Goal: Answer question/provide support: Answer question/provide support

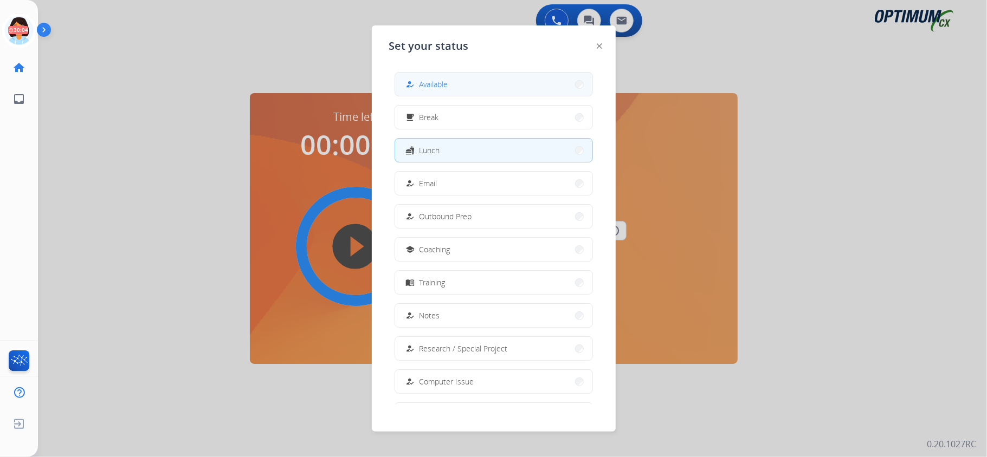
click at [440, 78] on div "how_to_reg Available" at bounding box center [426, 84] width 44 height 13
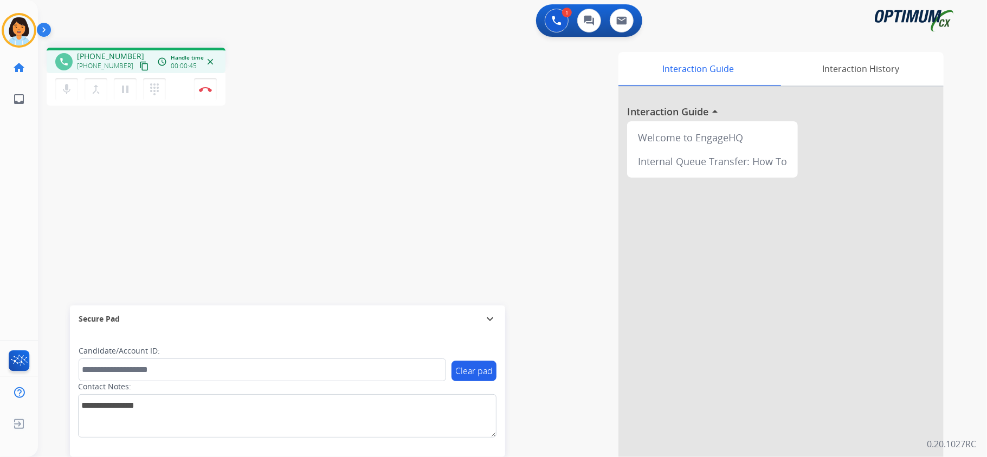
click at [139, 68] on mat-icon "content_copy" at bounding box center [144, 66] width 10 height 10
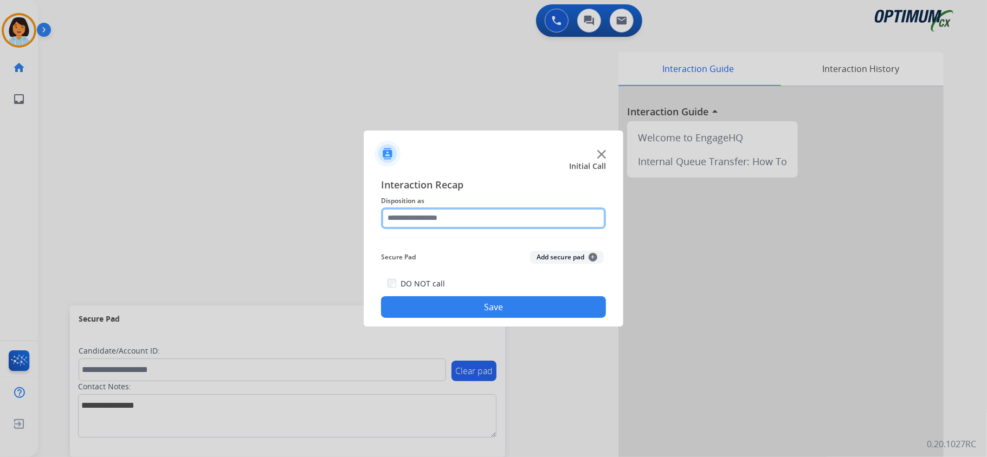
click at [479, 219] on input "text" at bounding box center [493, 219] width 225 height 22
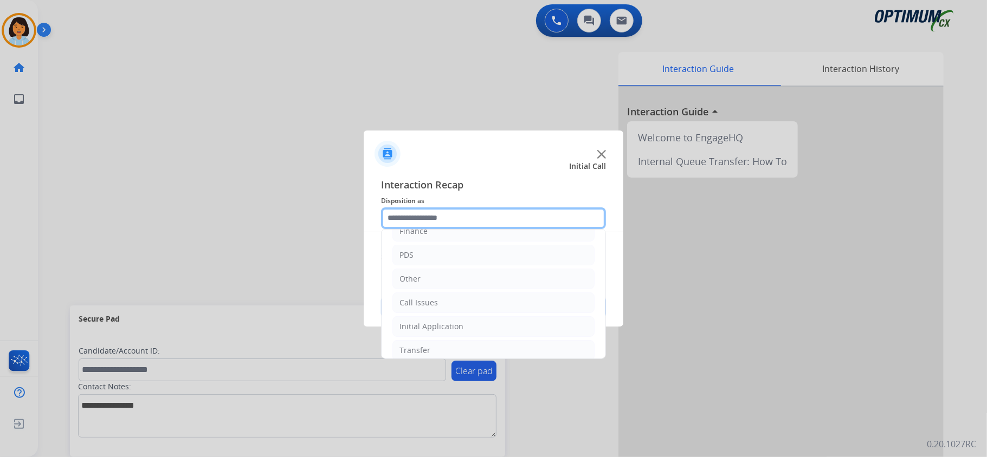
scroll to position [25, 0]
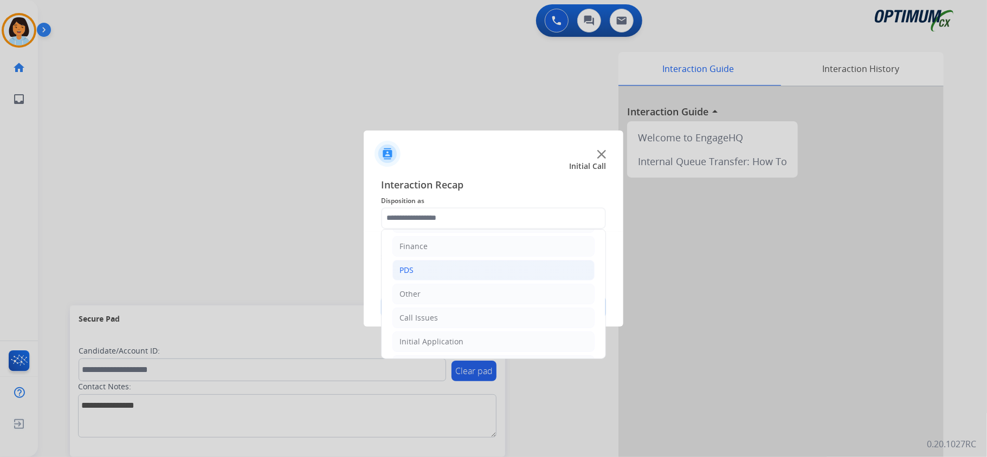
click at [464, 278] on li "PDS" at bounding box center [493, 270] width 202 height 21
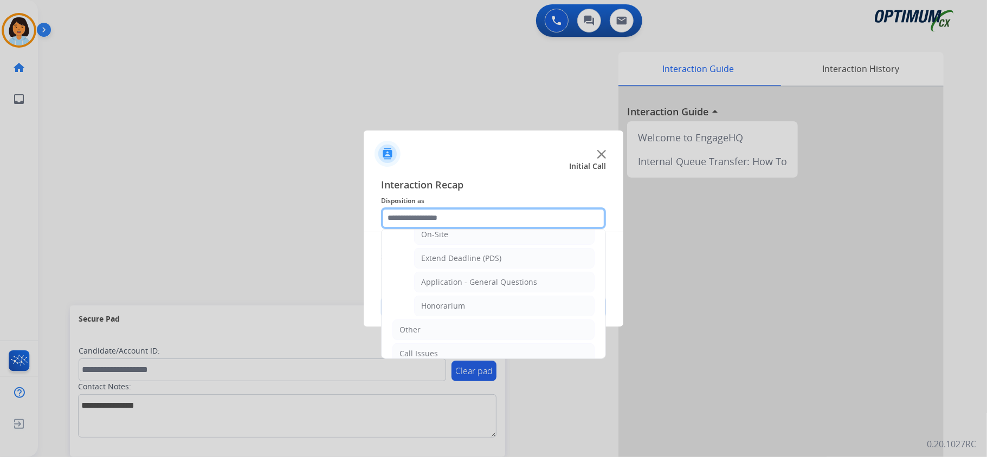
scroll to position [319, 0]
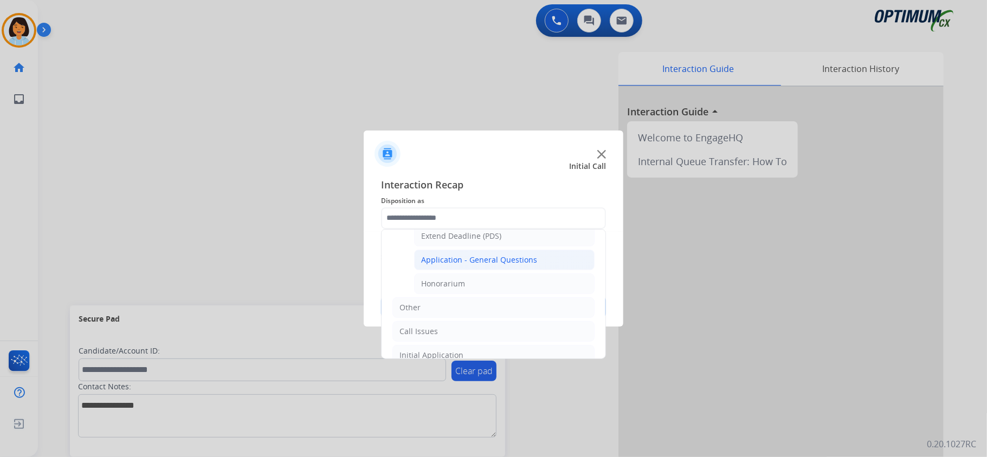
click at [493, 254] on li "Application - General Questions" at bounding box center [504, 260] width 180 height 21
type input "**********"
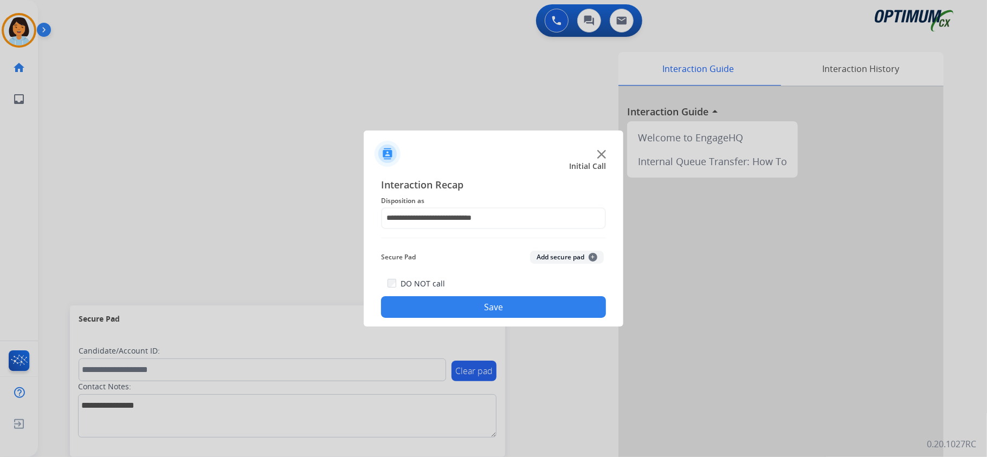
click at [484, 306] on button "Save" at bounding box center [493, 307] width 225 height 22
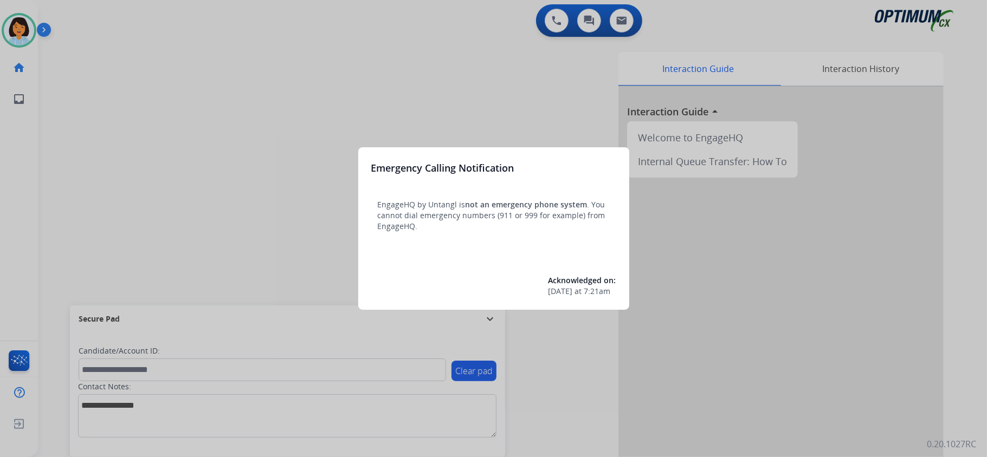
click at [220, 175] on div at bounding box center [493, 228] width 987 height 457
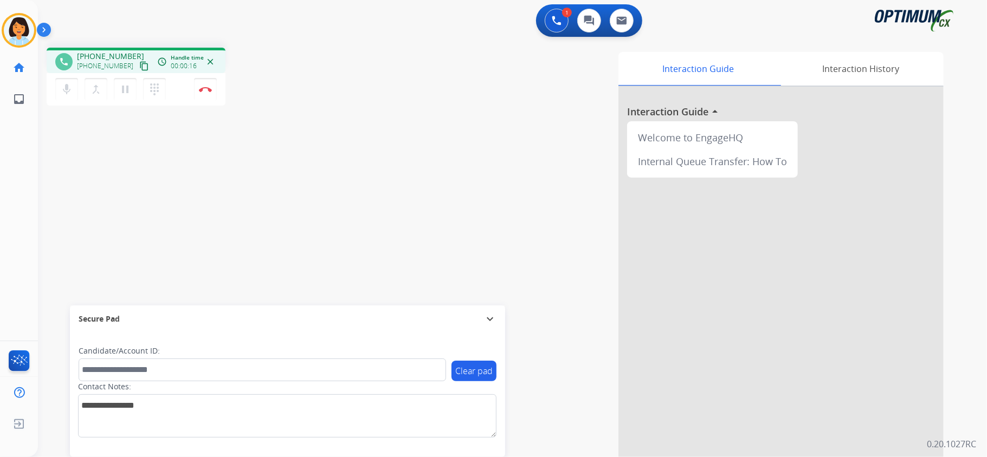
click at [139, 62] on mat-icon "content_copy" at bounding box center [144, 66] width 10 height 10
click at [208, 90] on img at bounding box center [205, 89] width 13 height 5
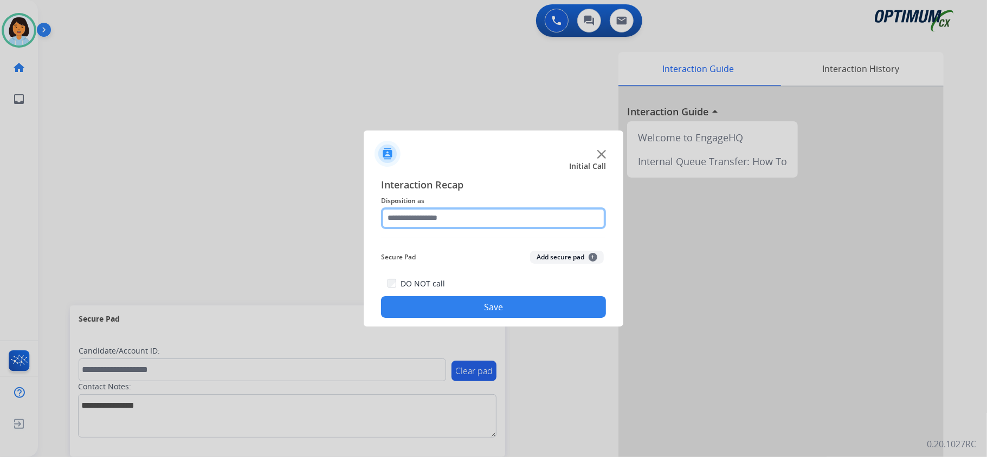
click at [532, 222] on input "text" at bounding box center [493, 219] width 225 height 22
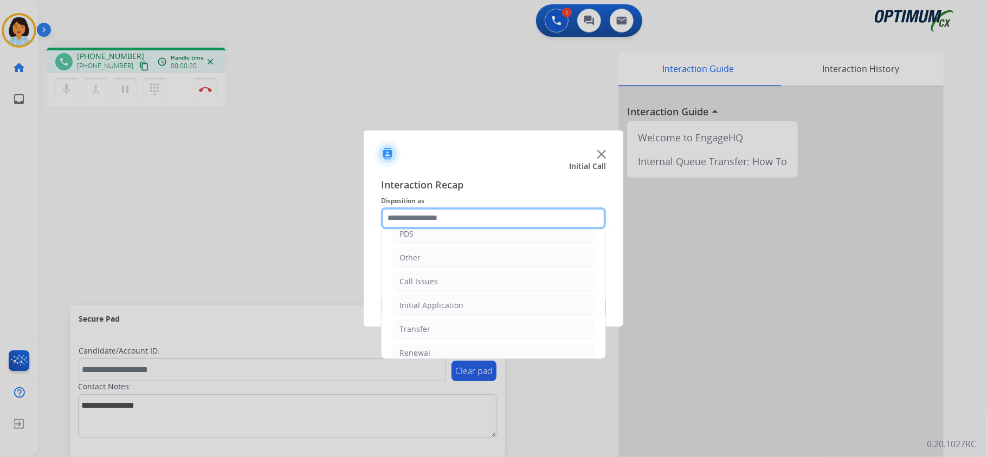
scroll to position [76, 0]
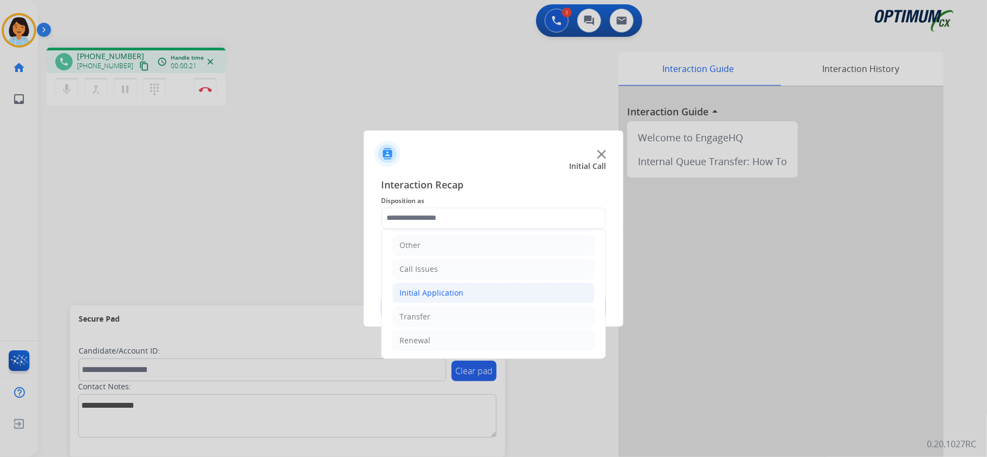
click at [477, 291] on li "Initial Application" at bounding box center [493, 293] width 202 height 21
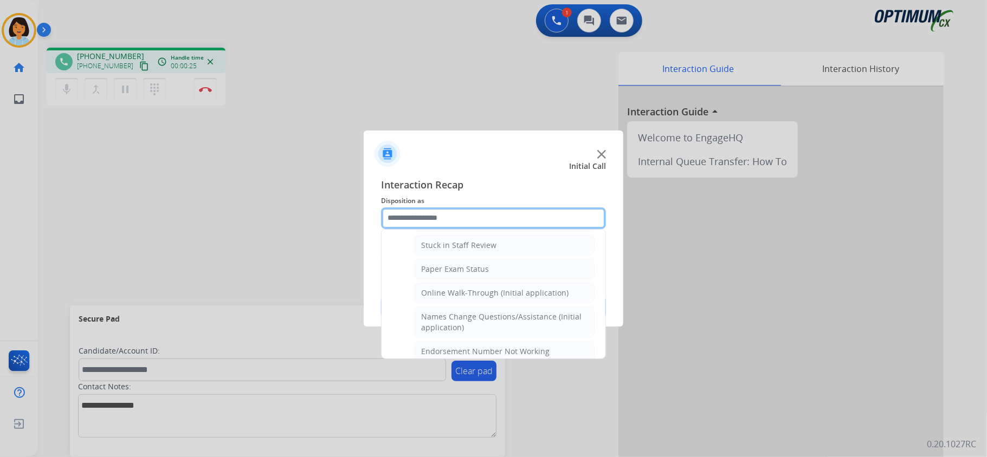
scroll to position [211, 0]
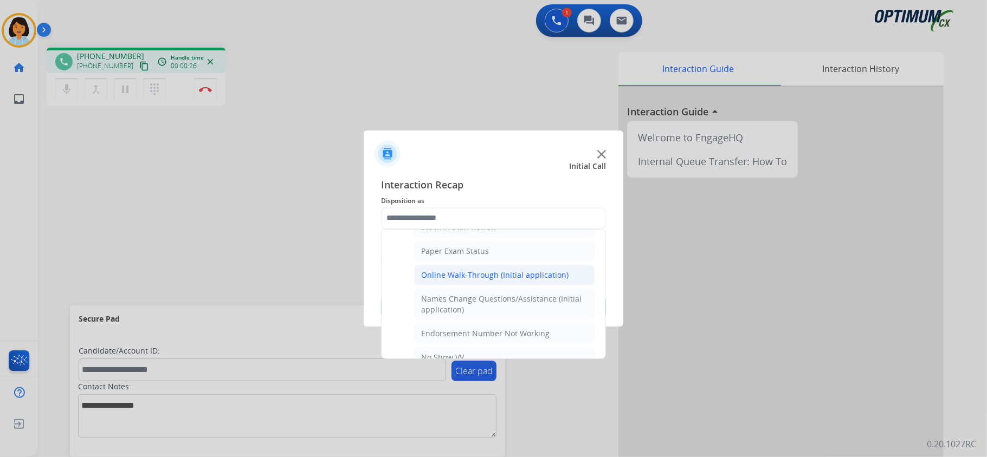
click at [524, 277] on div "Online Walk-Through (Initial application)" at bounding box center [494, 275] width 147 height 11
type input "**********"
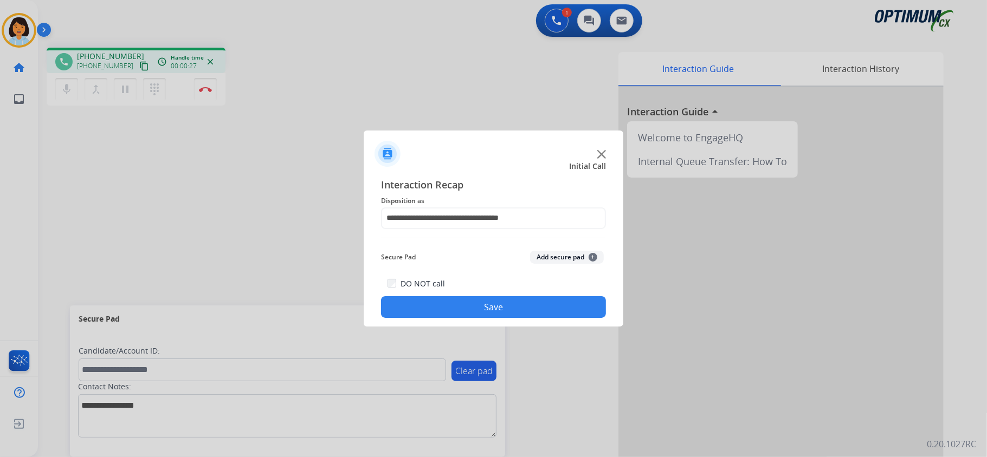
click at [511, 300] on button "Save" at bounding box center [493, 307] width 225 height 22
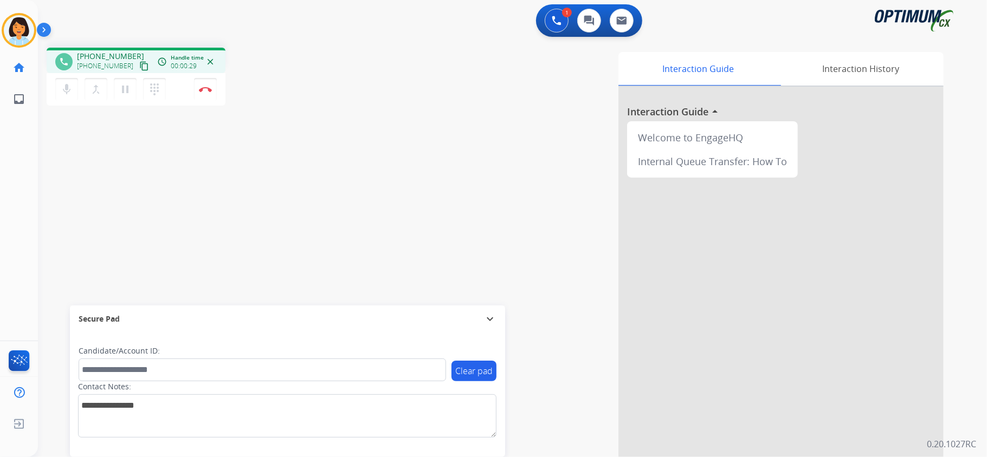
click at [139, 67] on mat-icon "content_copy" at bounding box center [144, 66] width 10 height 10
click at [207, 89] on img at bounding box center [205, 89] width 13 height 5
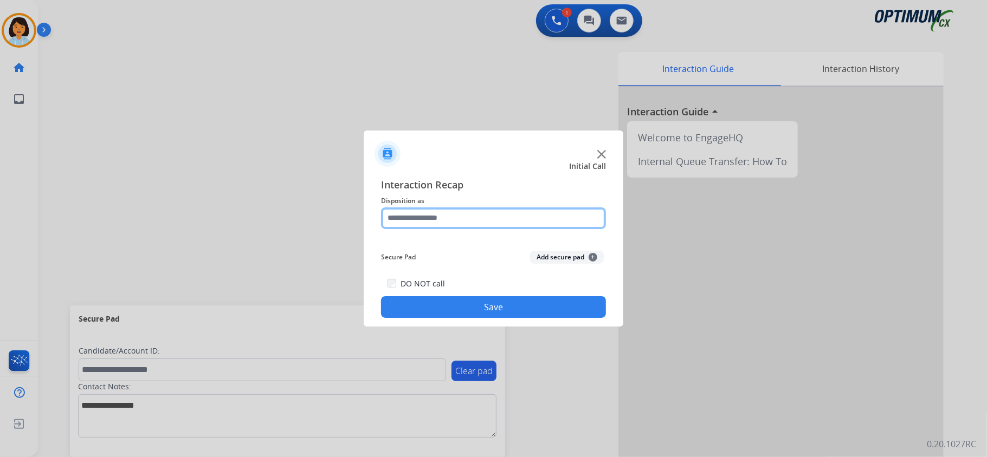
click at [520, 215] on input "text" at bounding box center [493, 219] width 225 height 22
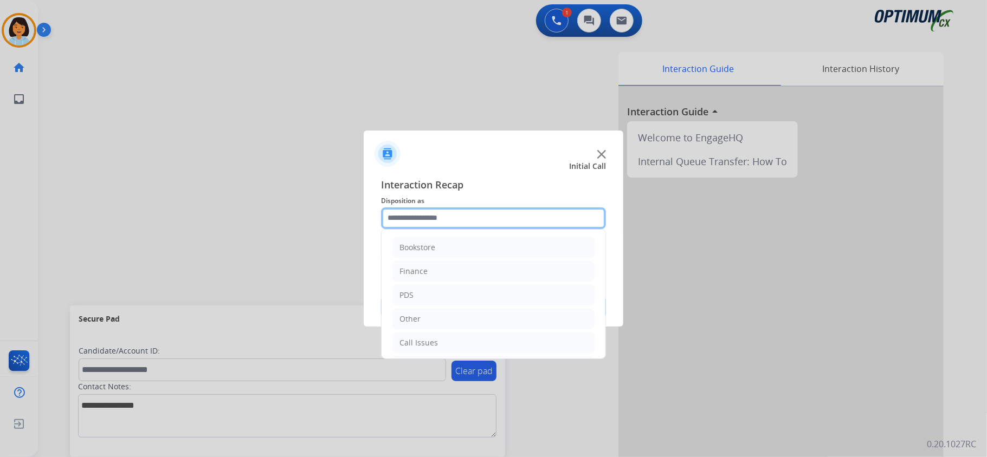
scroll to position [76, 0]
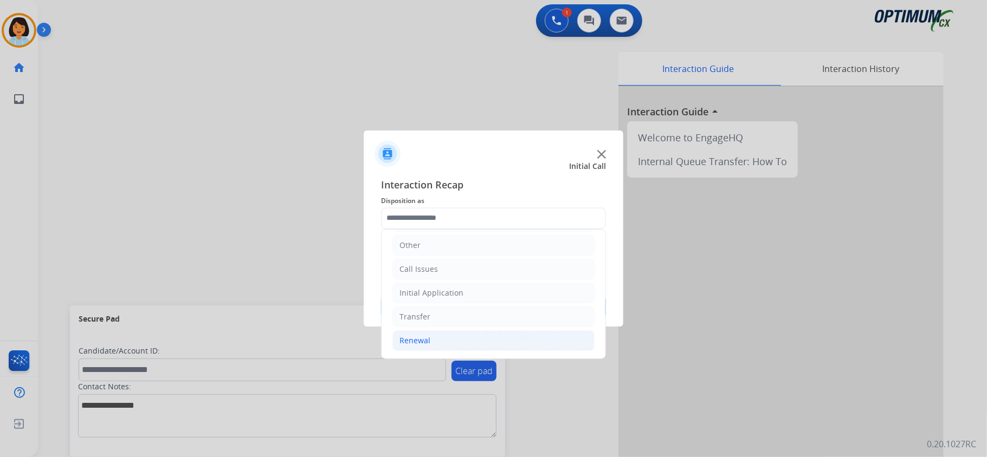
click at [505, 331] on li "Renewal" at bounding box center [493, 341] width 202 height 21
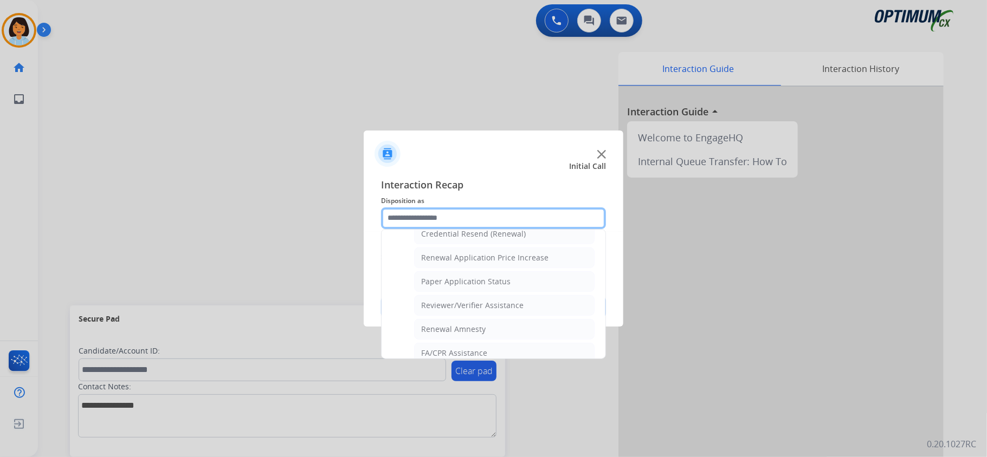
scroll to position [349, 0]
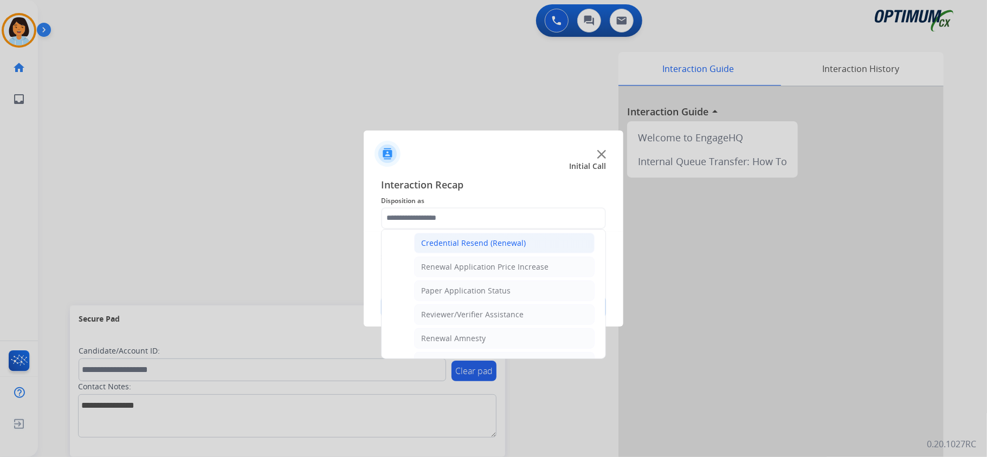
click at [492, 239] on li "Credential Resend (Renewal)" at bounding box center [504, 243] width 180 height 21
type input "**********"
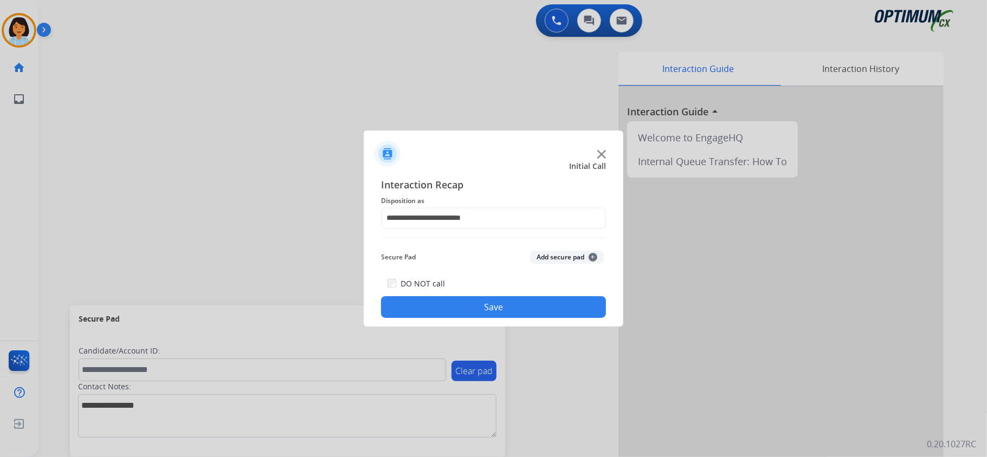
click at [486, 313] on button "Save" at bounding box center [493, 307] width 225 height 22
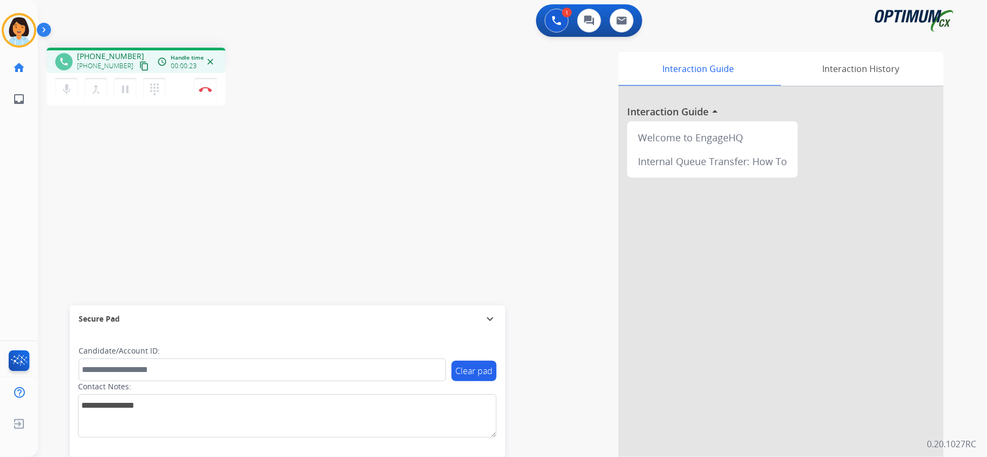
click at [139, 64] on mat-icon "content_copy" at bounding box center [144, 66] width 10 height 10
click at [206, 92] on button "Disconnect" at bounding box center [205, 89] width 23 height 23
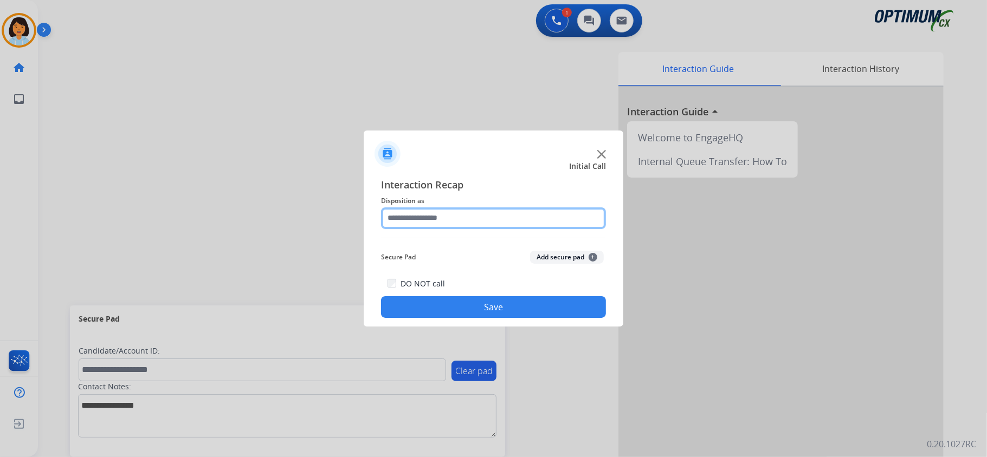
click at [425, 215] on input "text" at bounding box center [493, 219] width 225 height 22
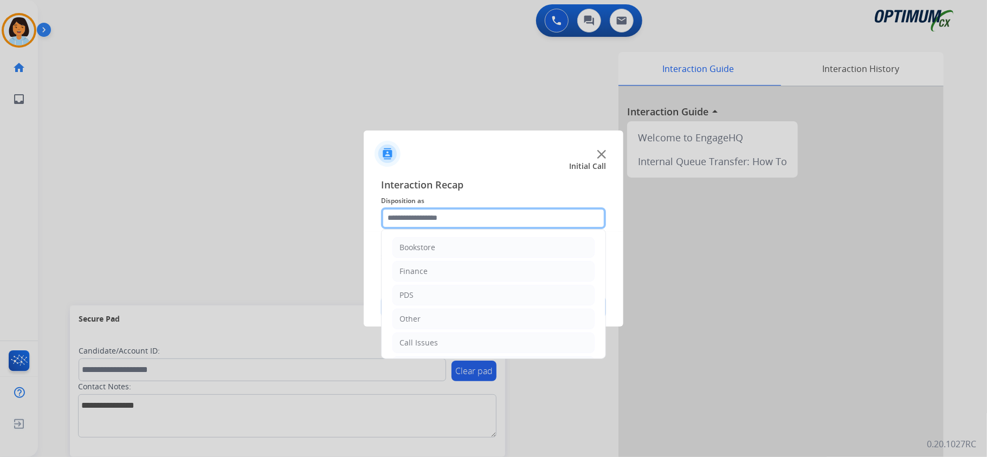
scroll to position [76, 0]
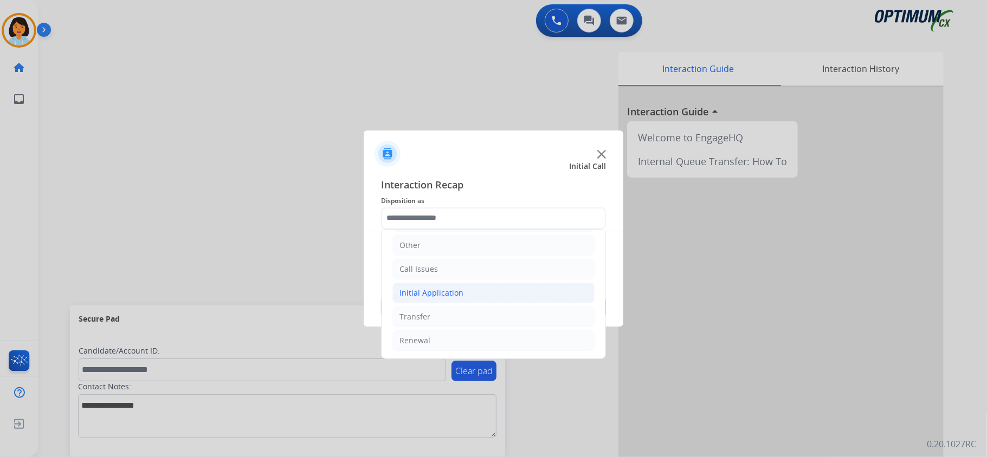
click at [498, 294] on li "Initial Application" at bounding box center [493, 293] width 202 height 21
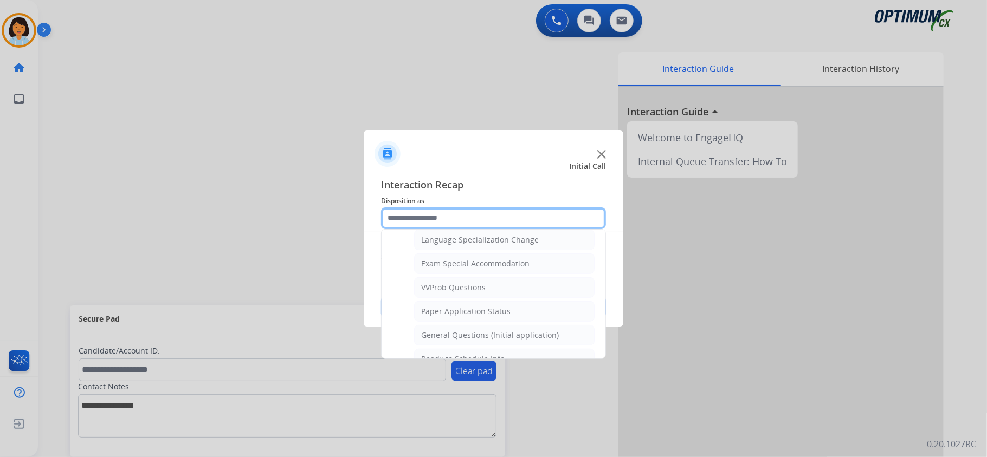
scroll to position [561, 0]
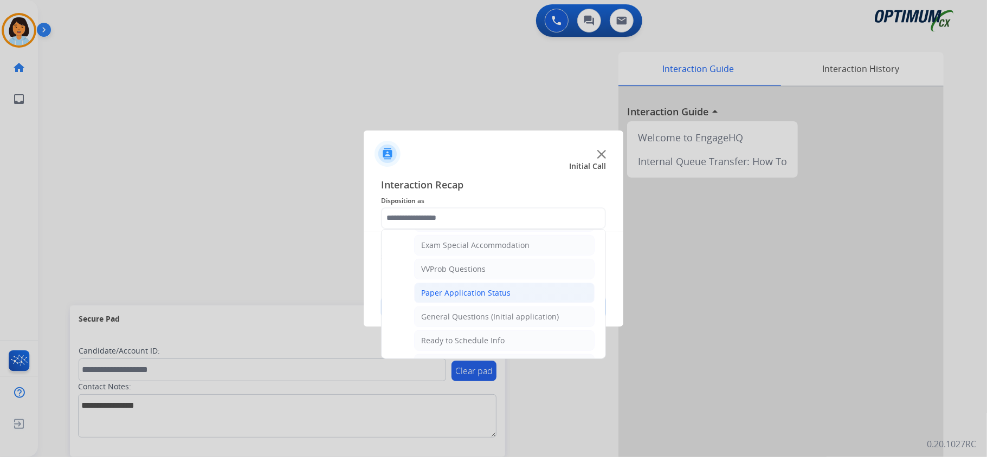
click at [541, 303] on li "Paper Application Status" at bounding box center [504, 293] width 180 height 21
type input "**********"
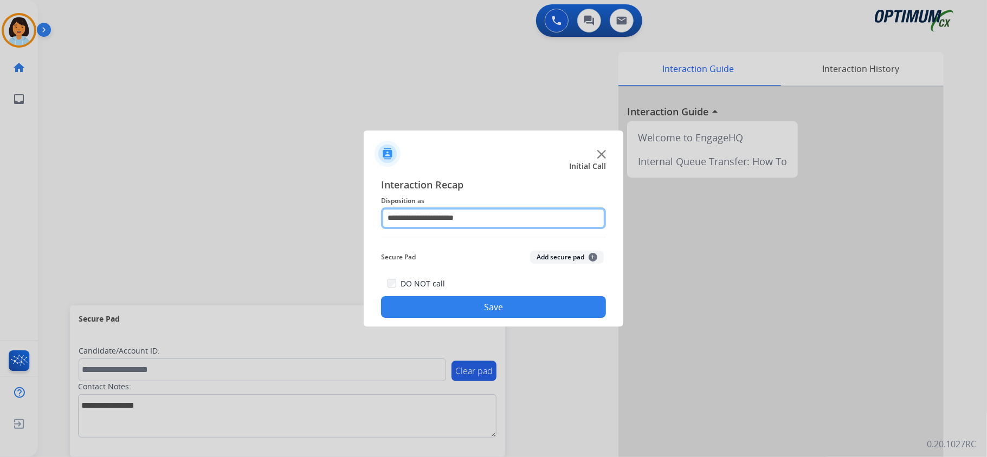
click at [497, 208] on input "**********" at bounding box center [493, 219] width 225 height 22
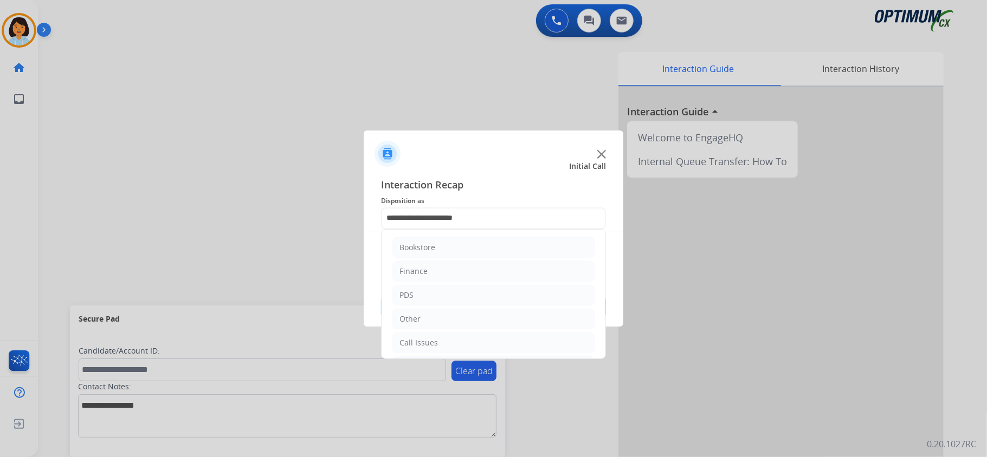
click at [599, 413] on div at bounding box center [493, 228] width 987 height 457
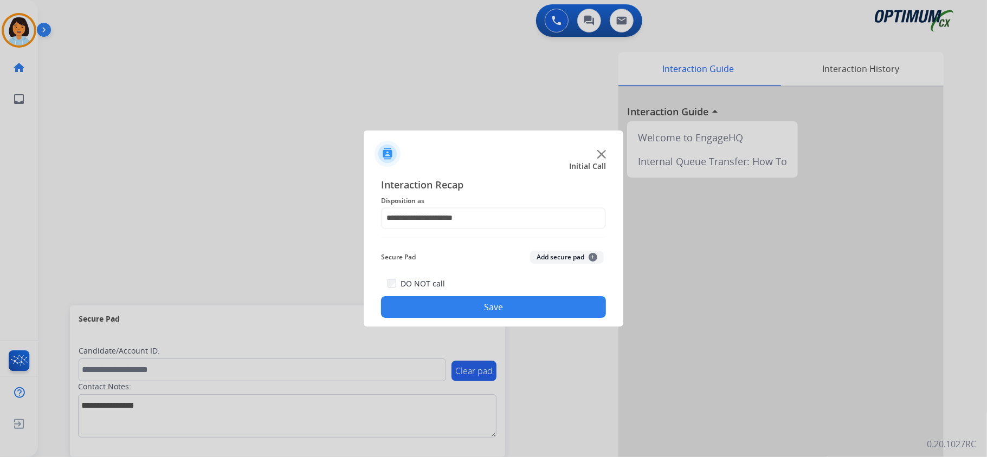
click at [511, 311] on button "Save" at bounding box center [493, 307] width 225 height 22
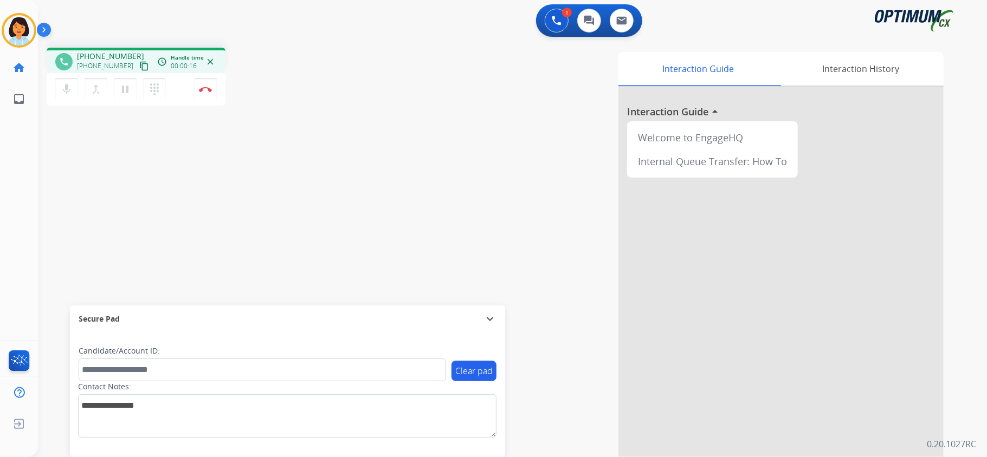
click at [139, 63] on mat-icon "content_copy" at bounding box center [144, 66] width 10 height 10
click at [205, 87] on img at bounding box center [205, 89] width 13 height 5
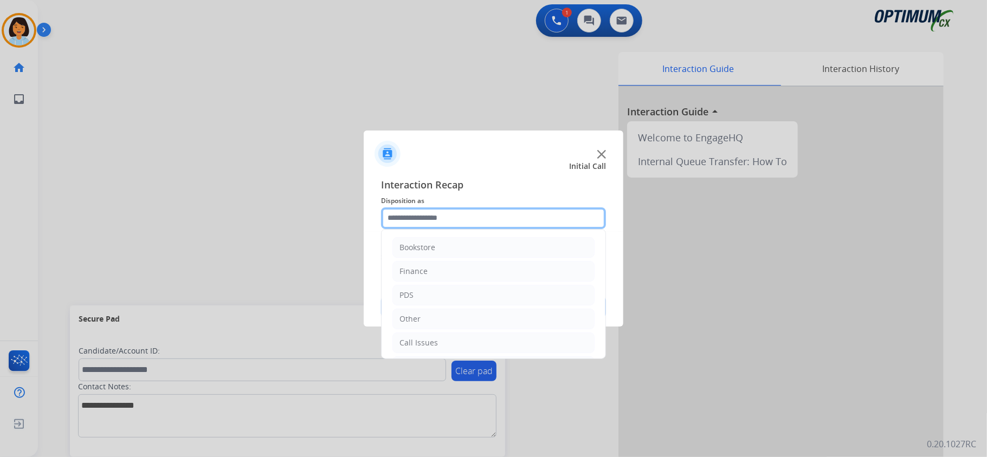
click at [448, 215] on input "text" at bounding box center [493, 219] width 225 height 22
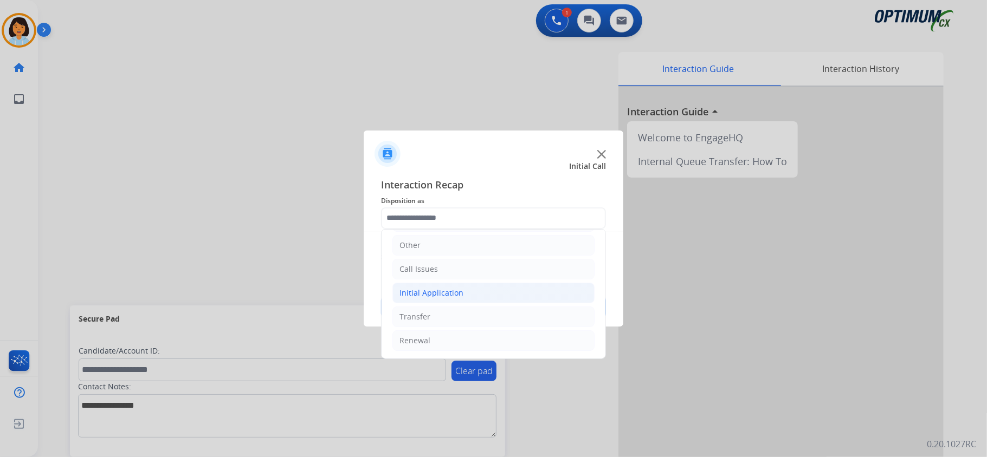
click at [477, 289] on li "Initial Application" at bounding box center [493, 293] width 202 height 21
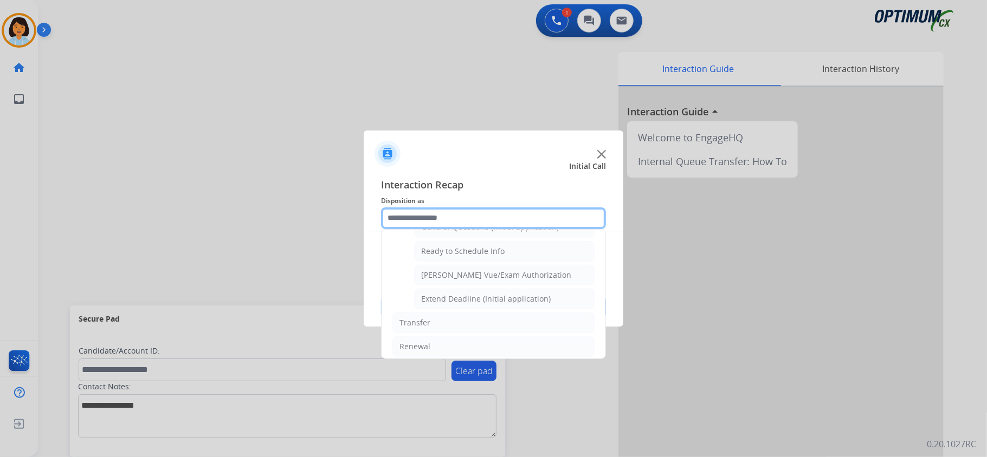
scroll to position [668, 0]
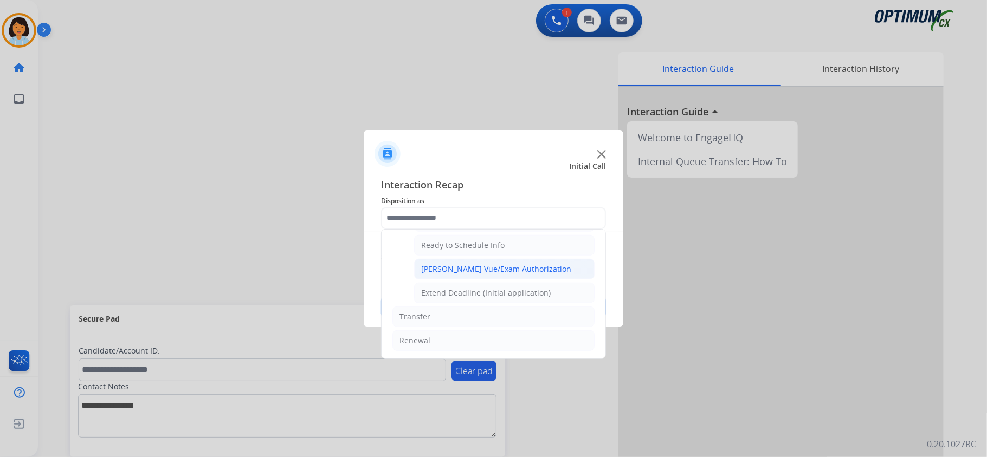
click at [505, 266] on div "Pearson Vue/Exam Authorization" at bounding box center [496, 269] width 150 height 11
type input "**********"
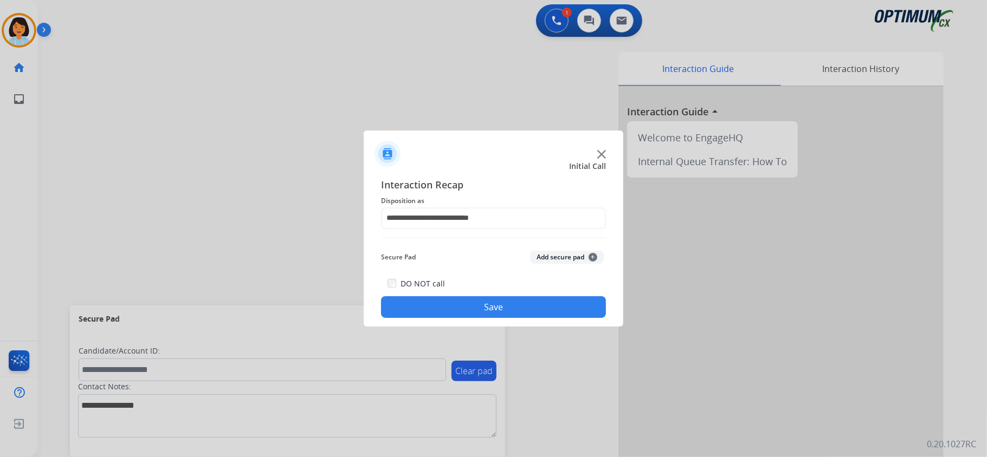
click at [490, 304] on button "Save" at bounding box center [493, 307] width 225 height 22
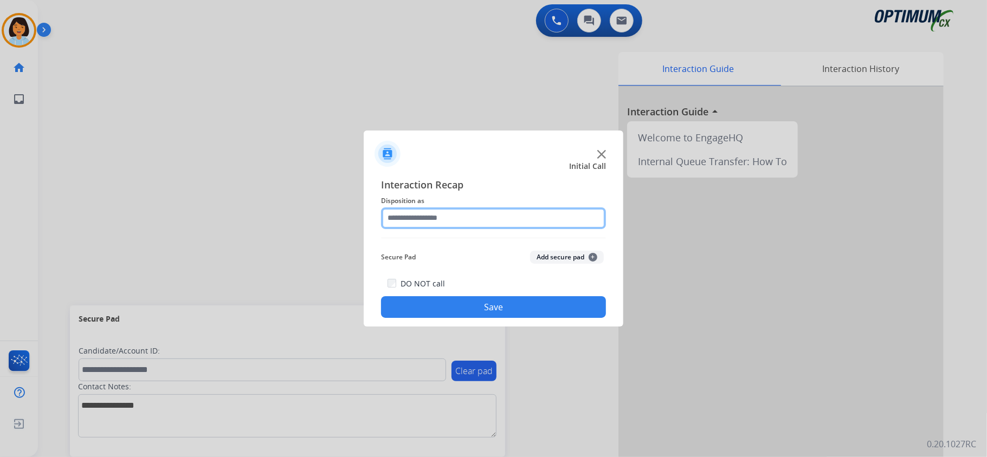
click at [476, 210] on input "text" at bounding box center [493, 219] width 225 height 22
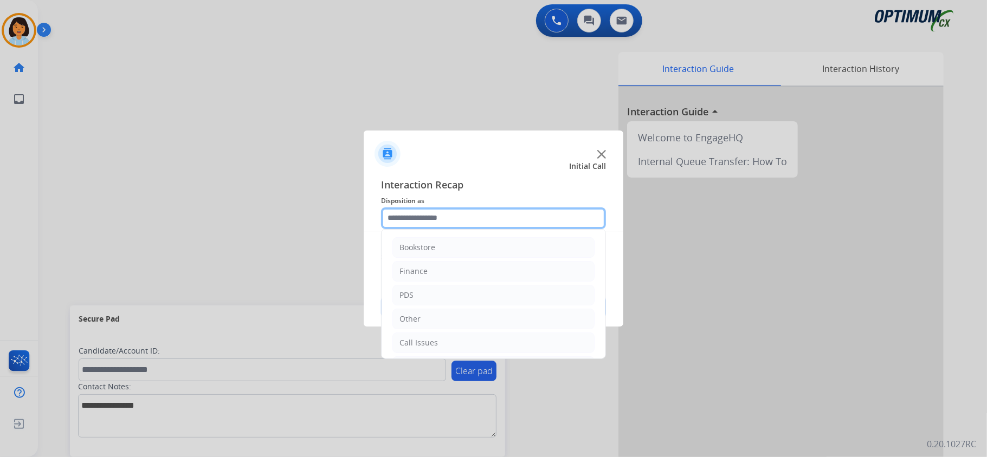
scroll to position [76, 0]
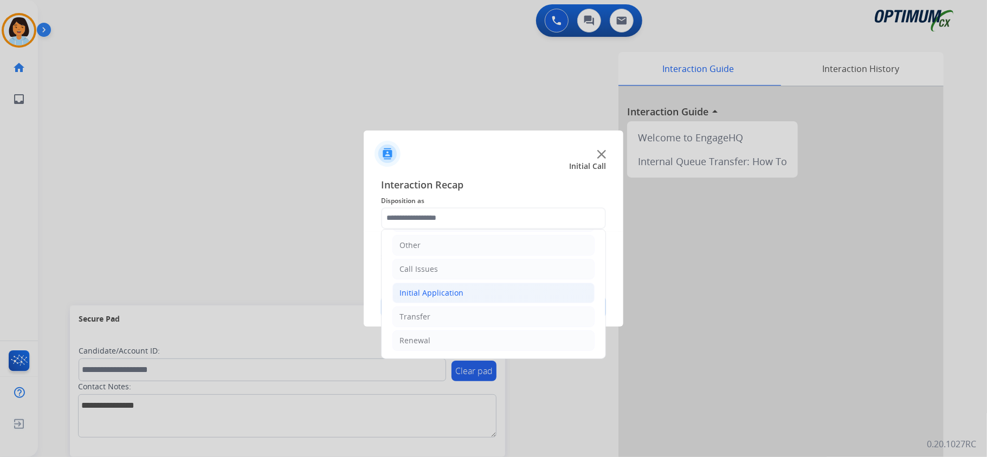
click at [469, 286] on li "Initial Application" at bounding box center [493, 293] width 202 height 21
click at [445, 265] on li "Call Issues" at bounding box center [493, 266] width 202 height 21
click at [445, 265] on li "Call Issues" at bounding box center [493, 269] width 202 height 21
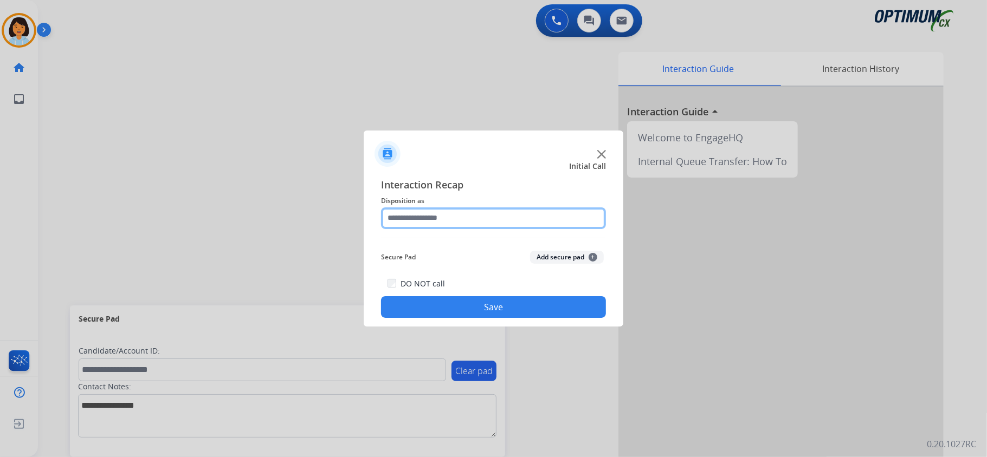
click at [587, 218] on input "text" at bounding box center [493, 219] width 225 height 22
click at [471, 210] on input "text" at bounding box center [493, 219] width 225 height 22
click at [440, 217] on input "text" at bounding box center [493, 219] width 225 height 22
click at [509, 222] on input "text" at bounding box center [493, 219] width 225 height 22
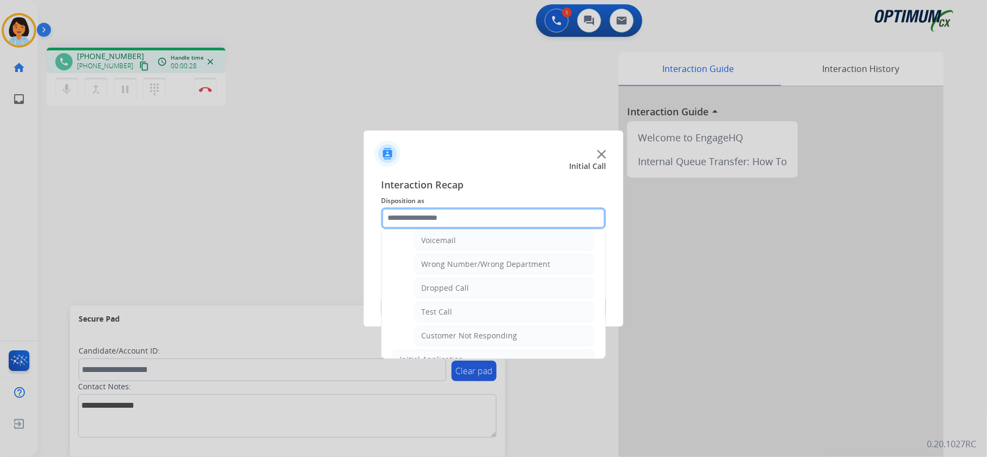
scroll to position [133, 0]
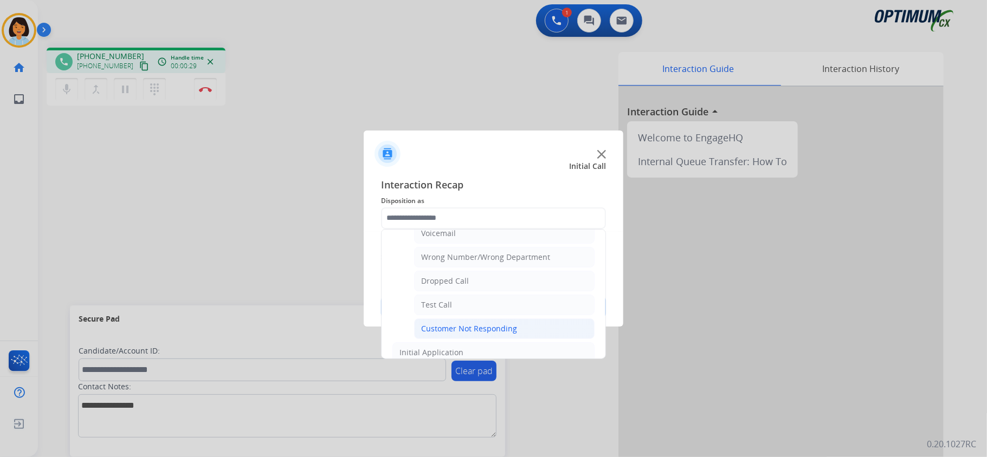
click at [508, 333] on div "Customer Not Responding" at bounding box center [469, 329] width 96 height 11
type input "**********"
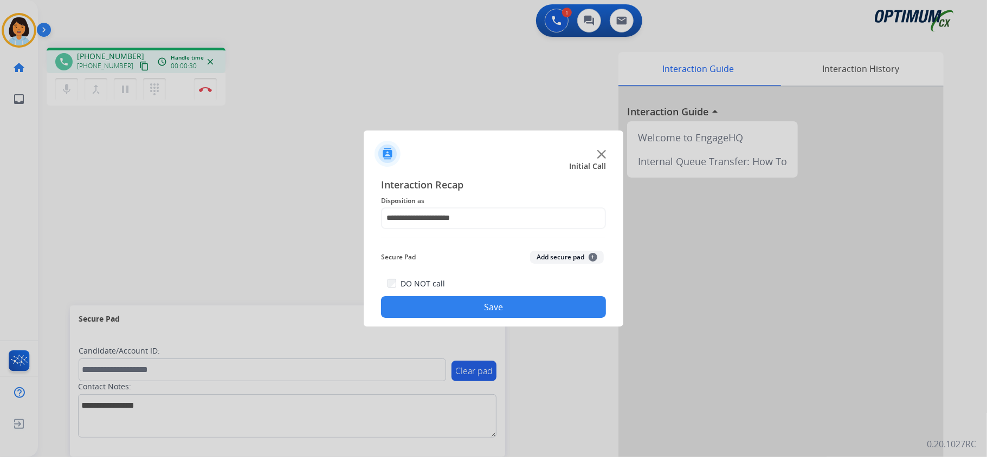
click at [503, 319] on div "**********" at bounding box center [494, 248] width 260 height 159
click at [499, 309] on button "Save" at bounding box center [493, 307] width 225 height 22
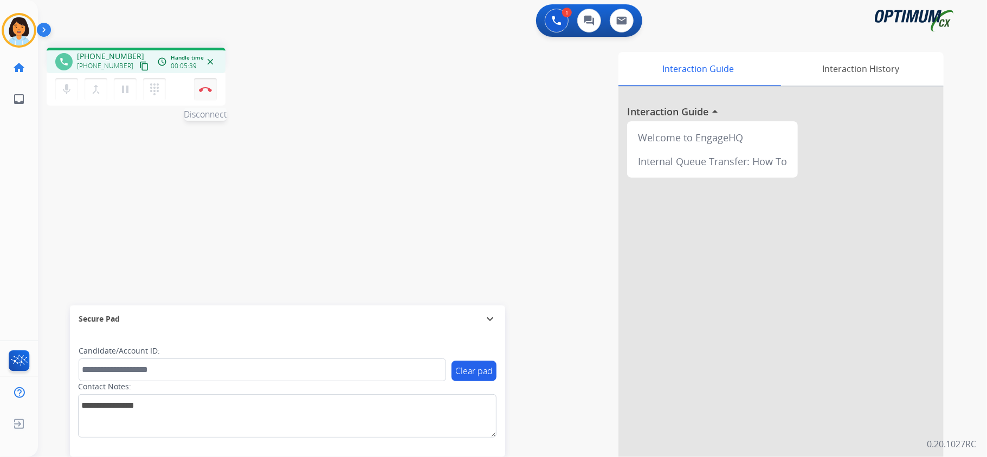
click at [209, 90] on img at bounding box center [205, 89] width 13 height 5
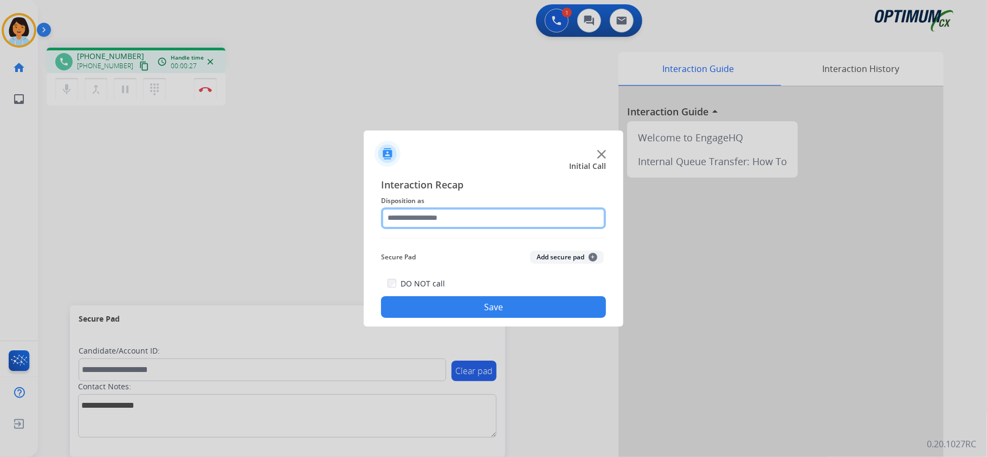
click at [527, 220] on input "text" at bounding box center [493, 219] width 225 height 22
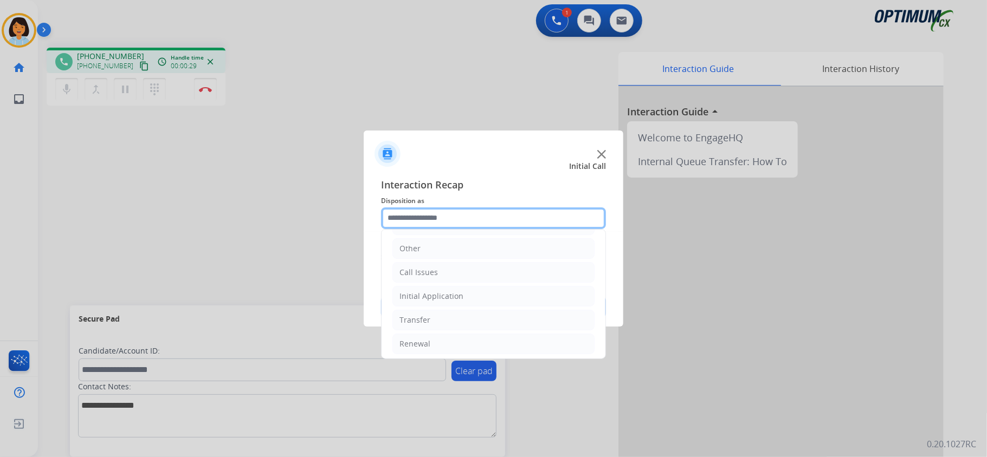
scroll to position [76, 0]
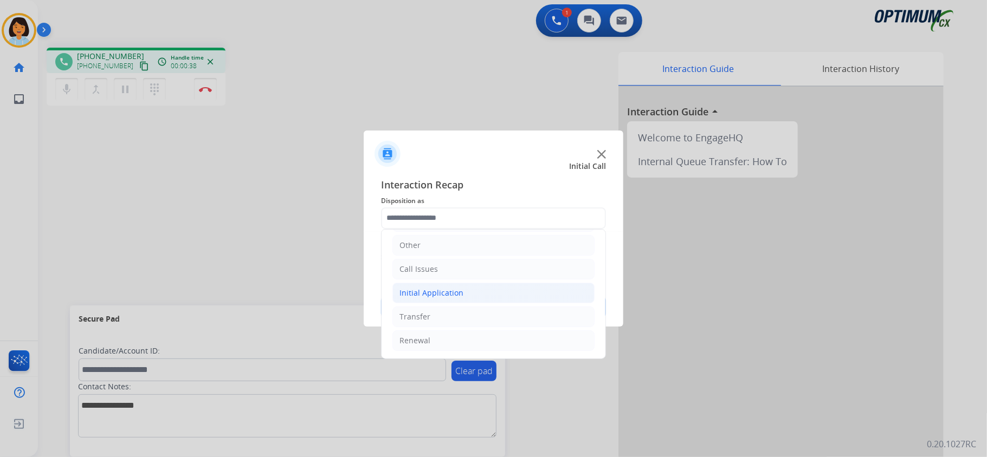
click at [423, 291] on div "Initial Application" at bounding box center [431, 293] width 64 height 11
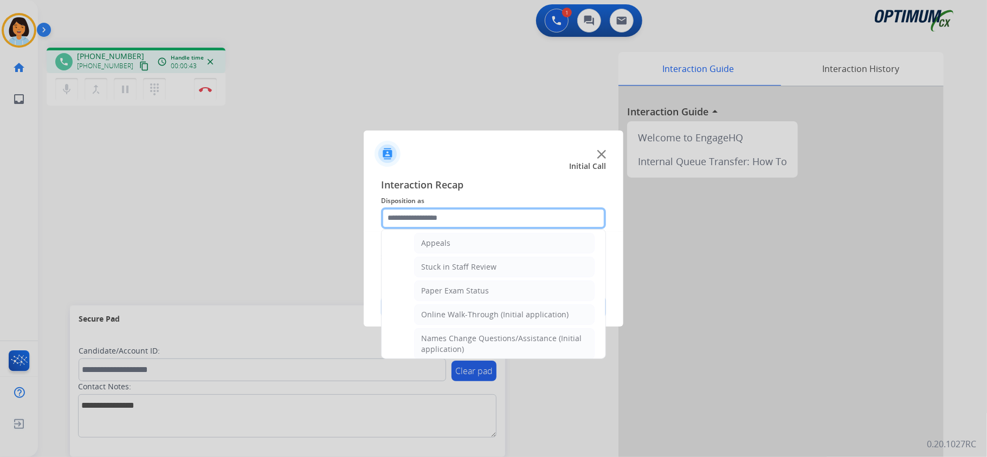
scroll to position [183, 0]
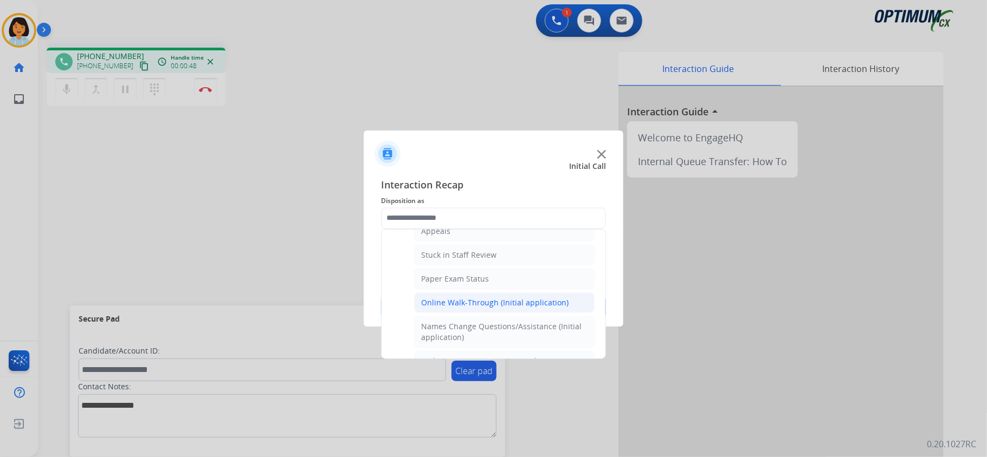
click at [470, 306] on div "Online Walk-Through (Initial application)" at bounding box center [494, 303] width 147 height 11
type input "**********"
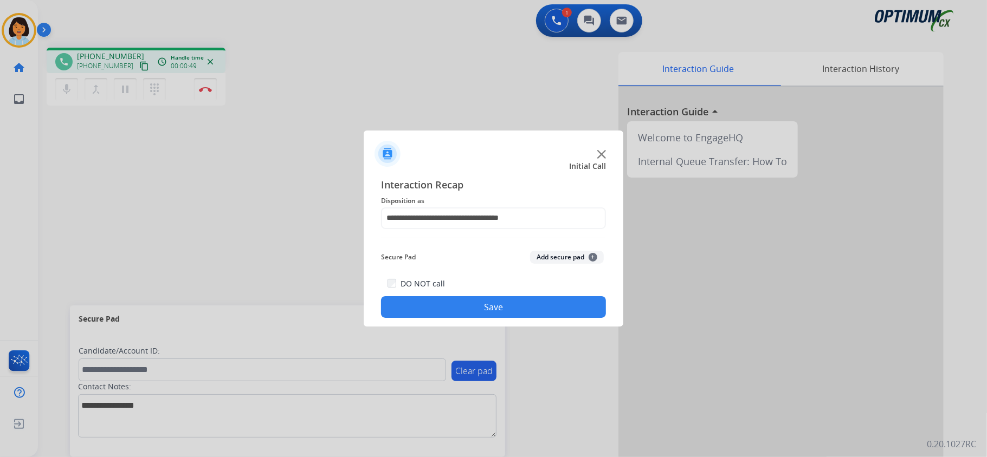
click at [462, 306] on button "Save" at bounding box center [493, 307] width 225 height 22
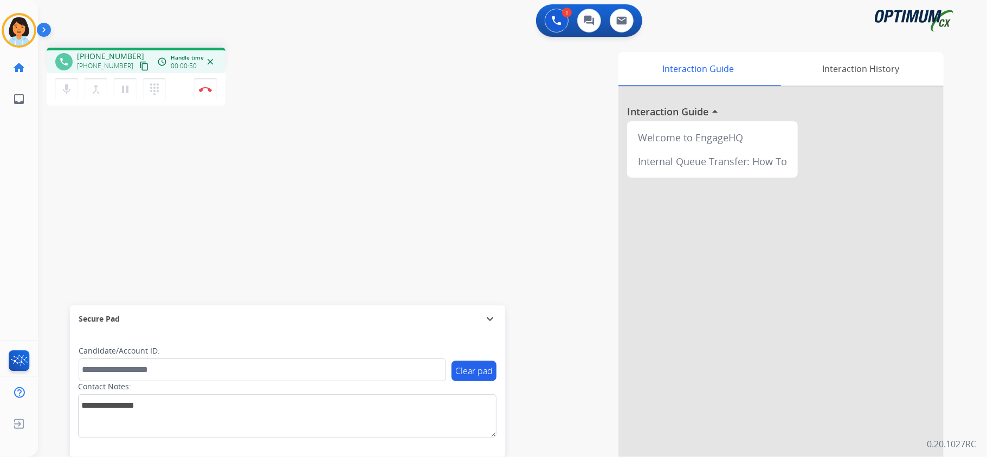
click at [139, 63] on mat-icon "content_copy" at bounding box center [144, 66] width 10 height 10
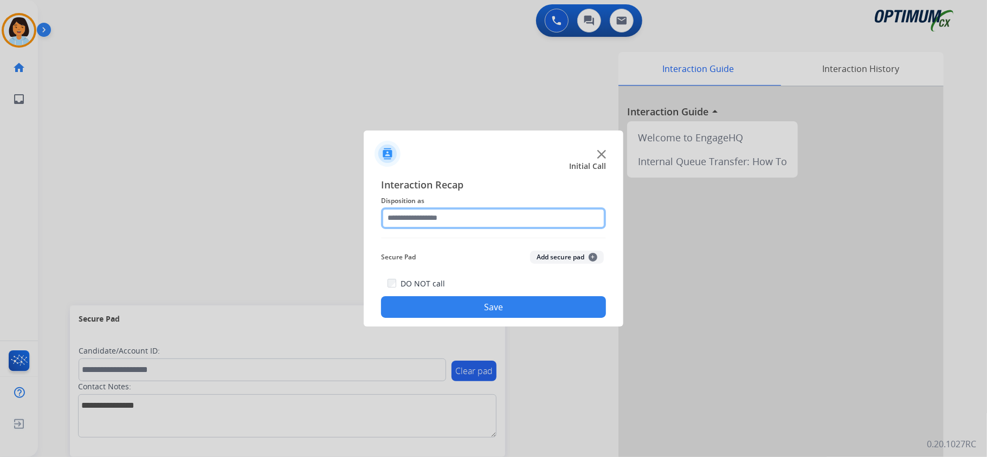
click at [452, 221] on input "text" at bounding box center [493, 219] width 225 height 22
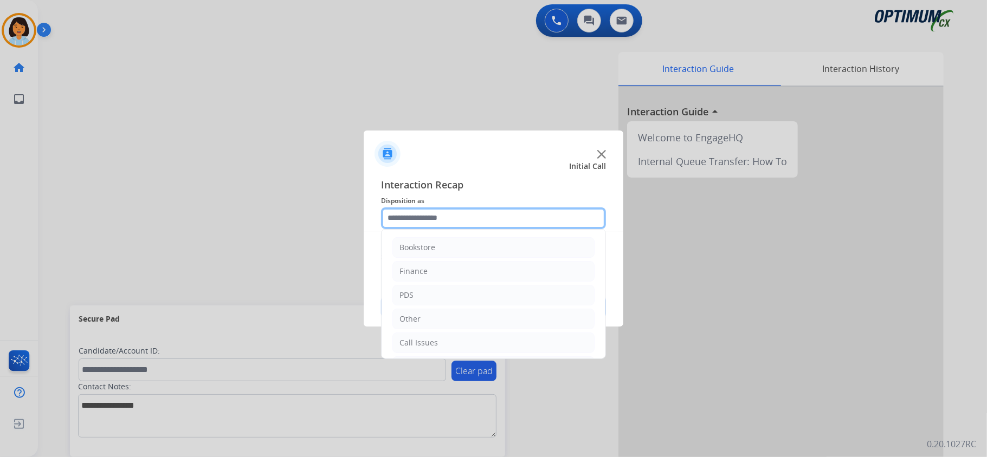
scroll to position [76, 0]
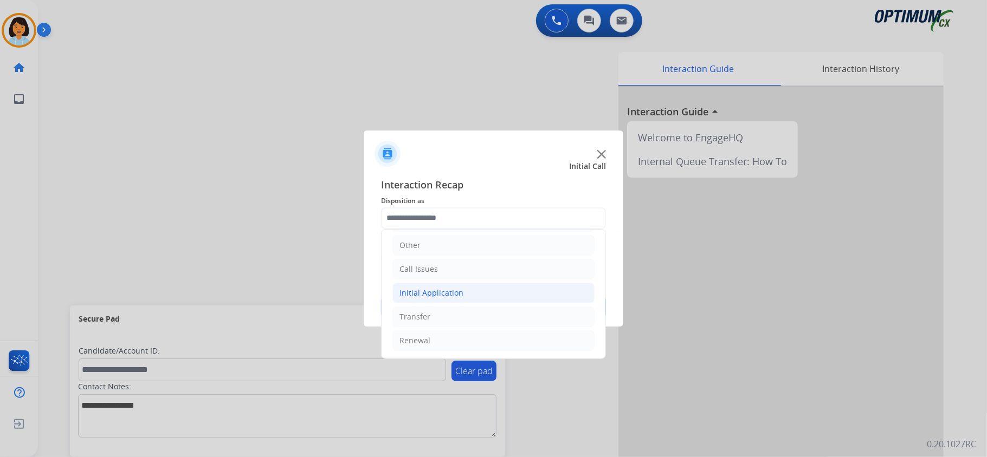
click at [534, 293] on li "Initial Application" at bounding box center [493, 293] width 202 height 21
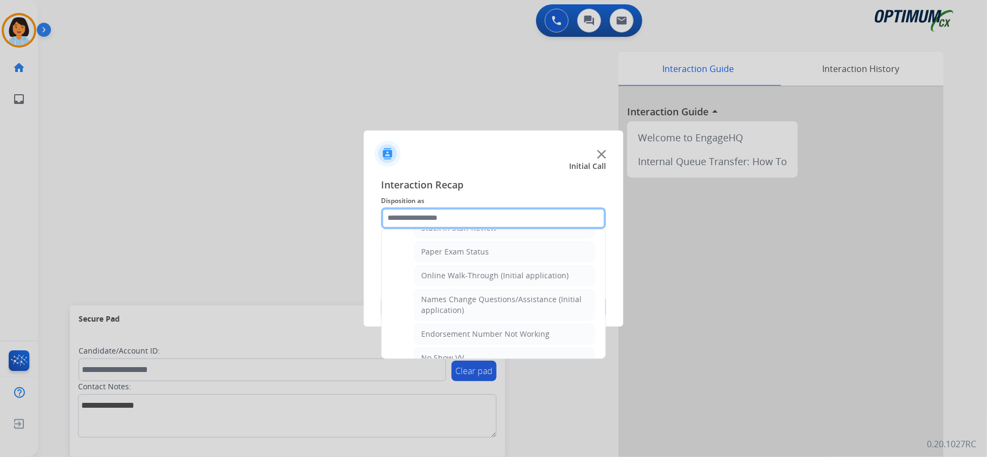
scroll to position [98, 0]
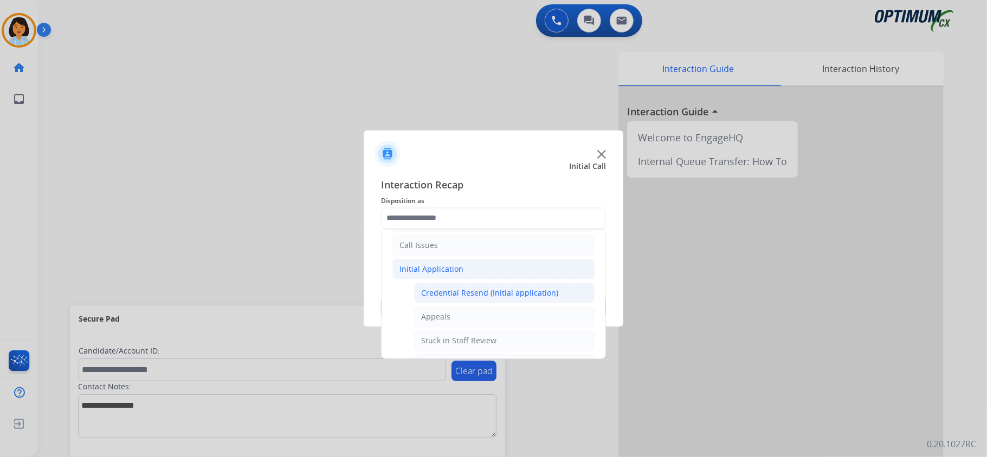
click at [499, 295] on div "Credential Resend (Initial application)" at bounding box center [489, 293] width 137 height 11
type input "**********"
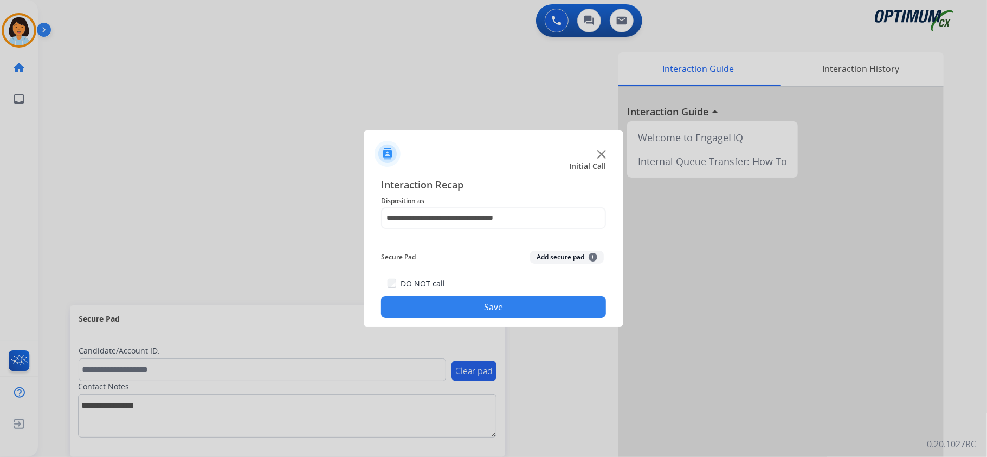
click at [466, 300] on button "Save" at bounding box center [493, 307] width 225 height 22
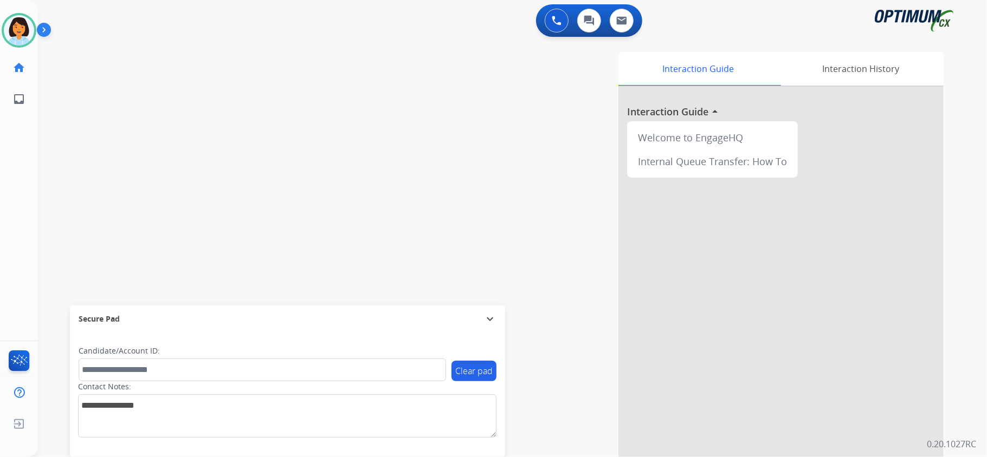
click at [235, 227] on div "swap_horiz Break voice bridge close_fullscreen Connect 3-Way Call merge_type Se…" at bounding box center [499, 265] width 923 height 452
click at [202, 245] on div "swap_horiz Break voice bridge close_fullscreen Connect 3-Way Call merge_type Se…" at bounding box center [499, 265] width 923 height 452
click at [11, 38] on img at bounding box center [19, 30] width 30 height 30
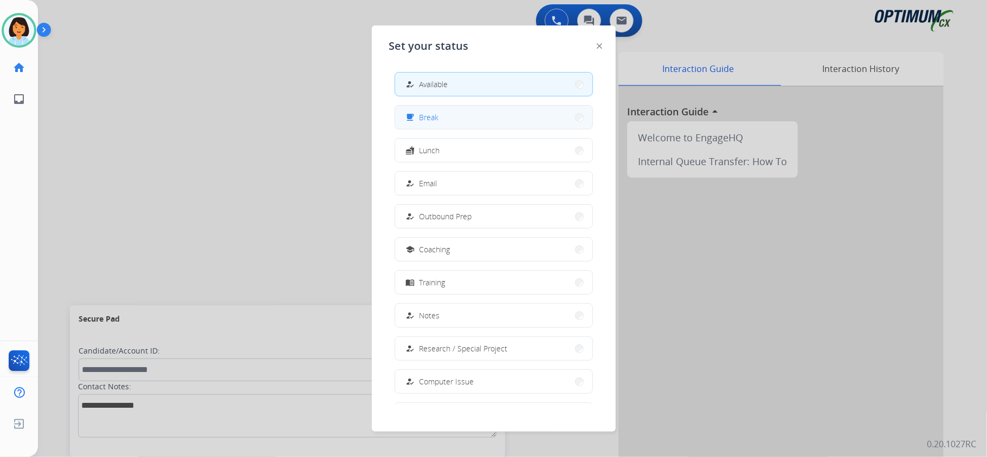
click at [492, 119] on button "free_breakfast Break" at bounding box center [493, 117] width 197 height 23
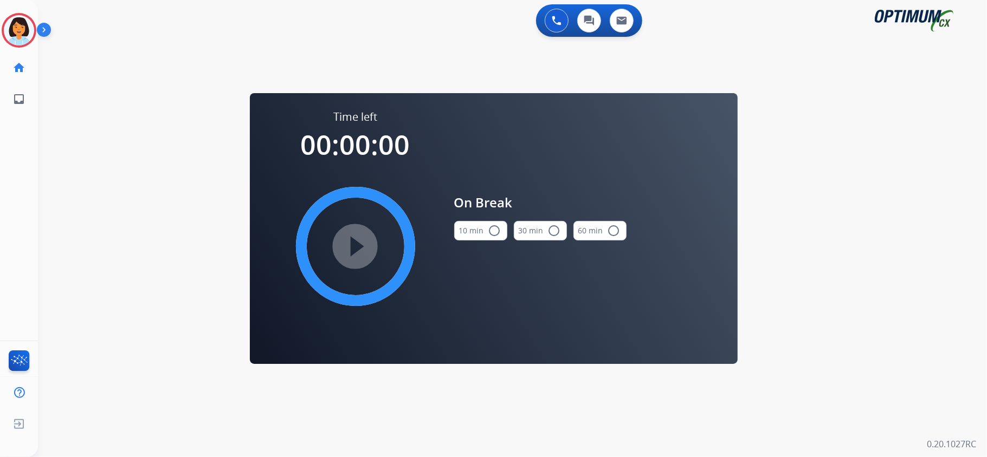
click at [489, 232] on mat-icon "radio_button_unchecked" at bounding box center [494, 230] width 13 height 13
click at [20, 22] on img at bounding box center [19, 30] width 30 height 30
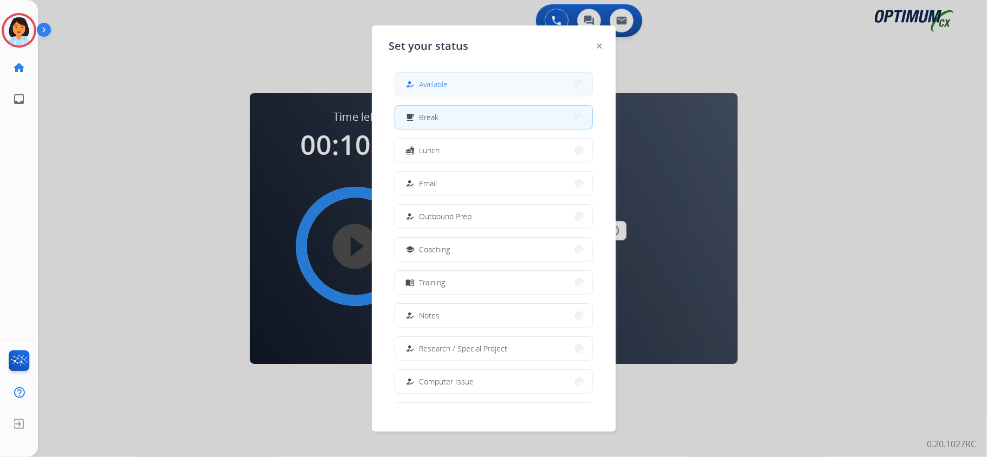
click at [452, 81] on button "how_to_reg Available" at bounding box center [493, 84] width 197 height 23
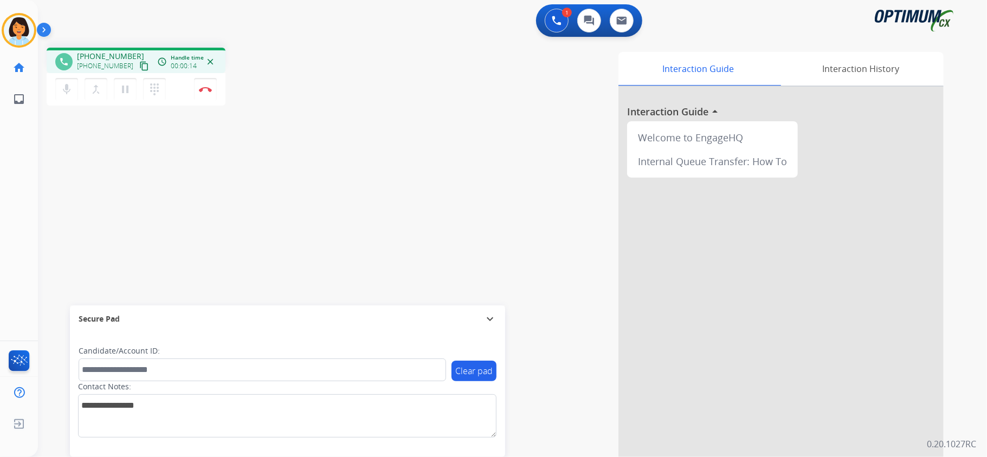
click at [193, 188] on div "phone +13472499927 +13472499927 content_copy access_time Call metrics Queue 00:…" at bounding box center [499, 265] width 923 height 452
click at [139, 68] on mat-icon "content_copy" at bounding box center [144, 66] width 10 height 10
click at [139, 64] on mat-icon "content_copy" at bounding box center [144, 66] width 10 height 10
click at [204, 95] on button "Disconnect" at bounding box center [205, 89] width 23 height 23
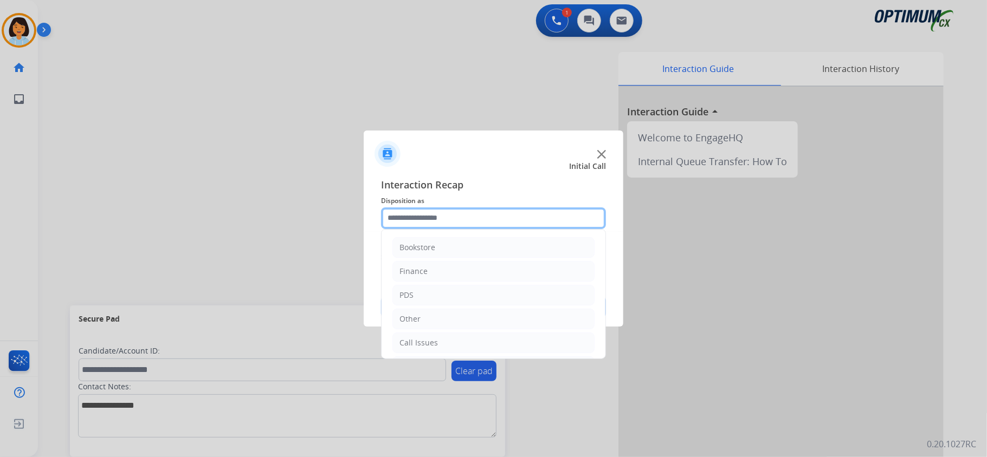
click at [467, 212] on input "text" at bounding box center [493, 219] width 225 height 22
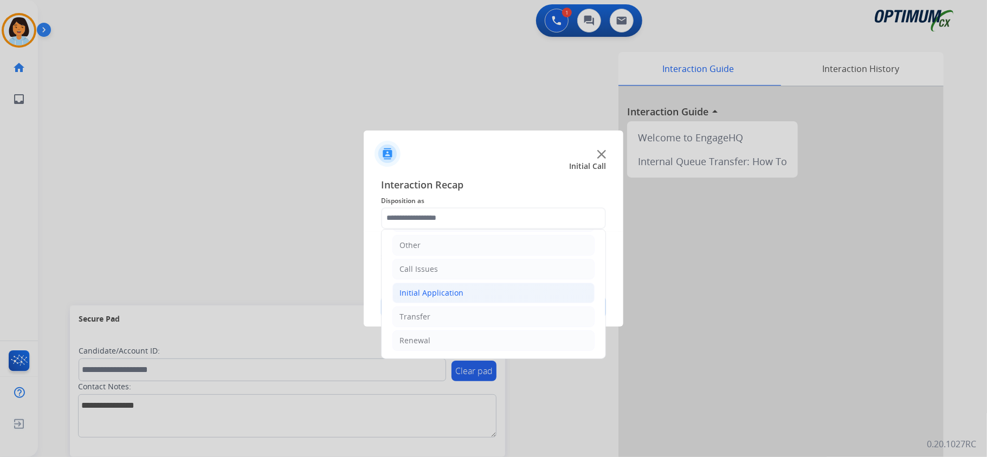
click at [516, 295] on li "Initial Application" at bounding box center [493, 293] width 202 height 21
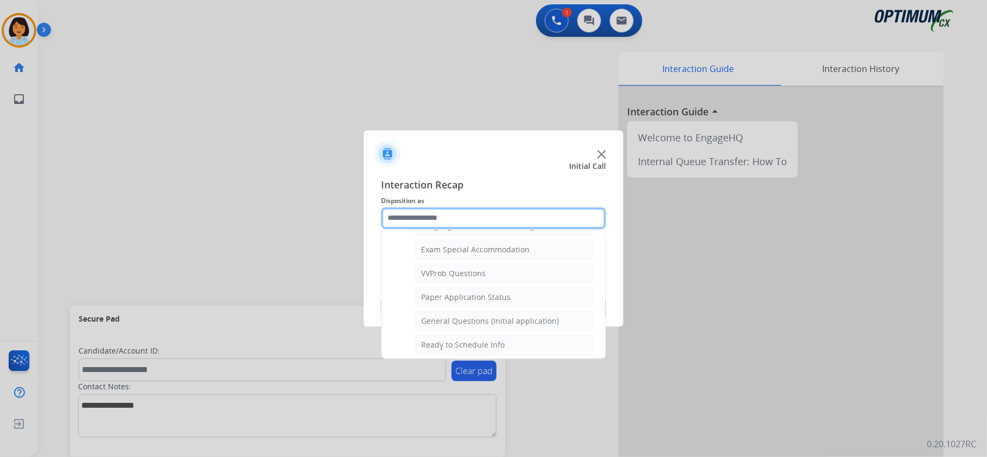
scroll to position [579, 0]
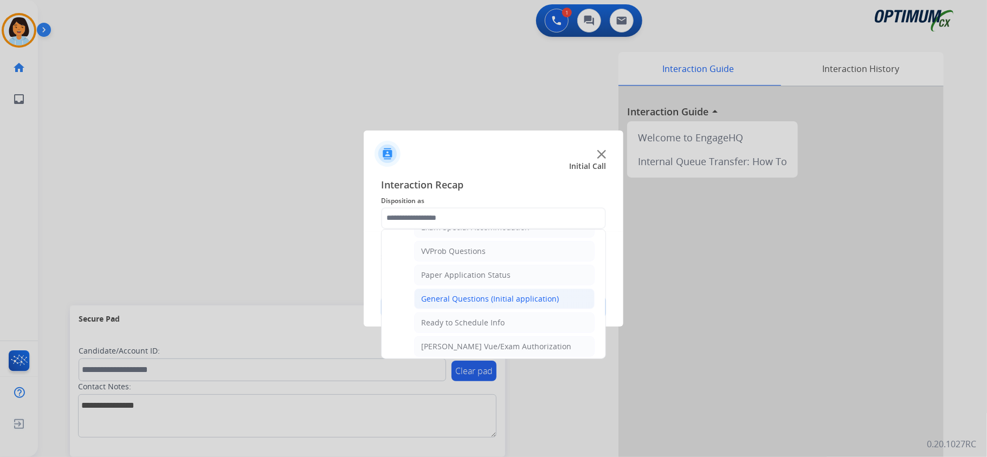
click at [535, 305] on div "General Questions (Initial application)" at bounding box center [490, 299] width 138 height 11
type input "**********"
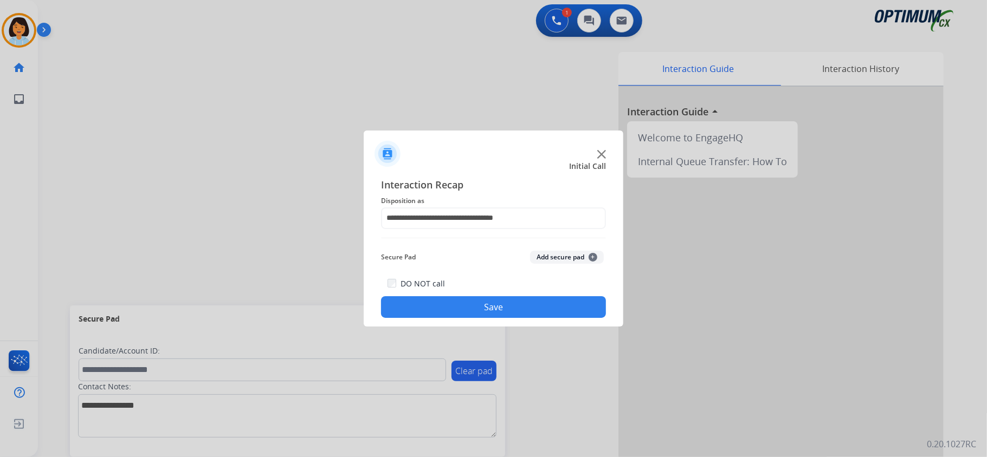
click at [505, 308] on button "Save" at bounding box center [493, 307] width 225 height 22
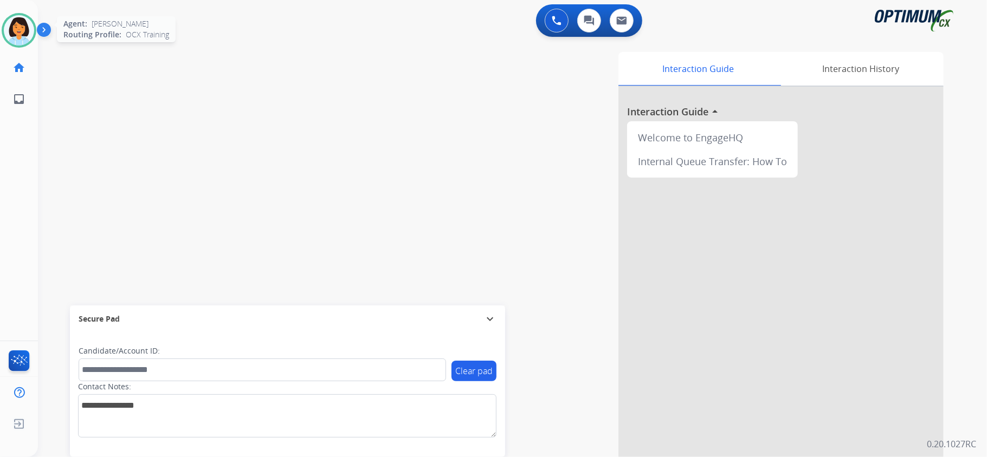
click at [18, 26] on img at bounding box center [19, 30] width 30 height 30
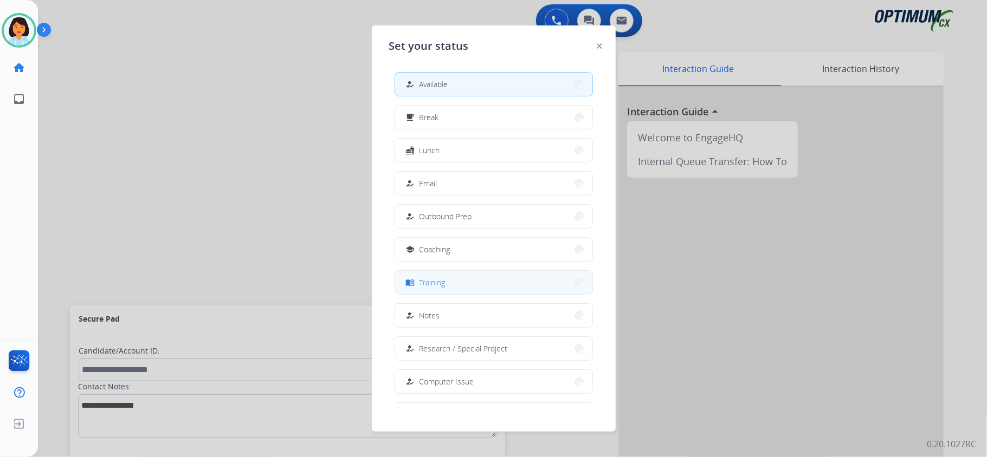
click at [518, 287] on button "menu_book Training" at bounding box center [493, 282] width 197 height 23
